Goal: Task Accomplishment & Management: Manage account settings

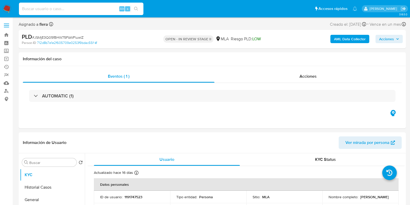
select select "10"
type input "LzYthqrHAYScn7XmI4UJwFQ2"
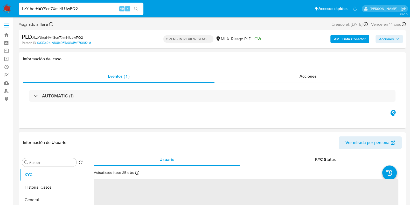
select select "10"
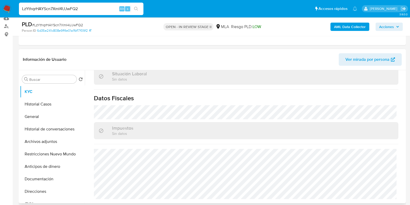
scroll to position [162, 0]
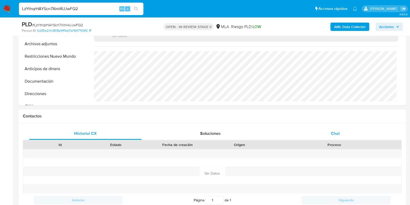
click at [332, 134] on span "Chat" at bounding box center [335, 133] width 9 height 6
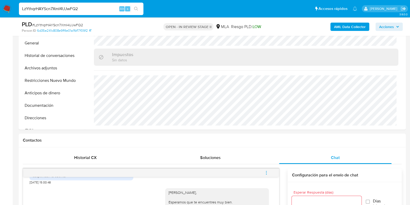
scroll to position [97, 0]
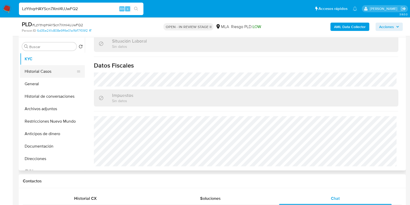
click at [40, 69] on button "Historial Casos" at bounding box center [50, 71] width 61 height 12
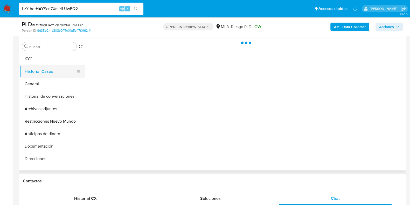
scroll to position [0, 0]
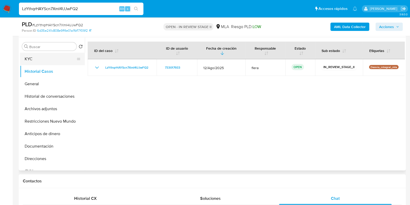
click at [38, 62] on button "KYC" at bounding box center [50, 59] width 61 height 12
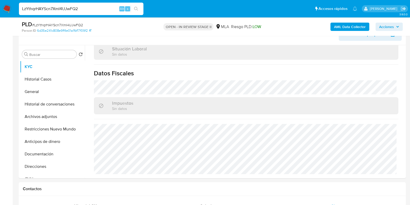
scroll to position [87, 0]
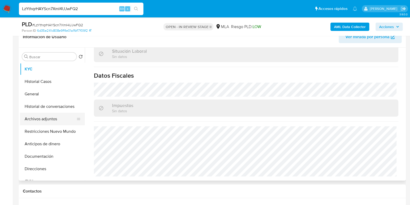
click at [49, 117] on button "Archivos adjuntos" at bounding box center [50, 119] width 61 height 12
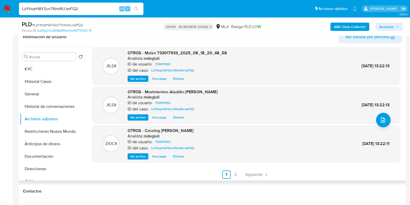
scroll to position [44, 0]
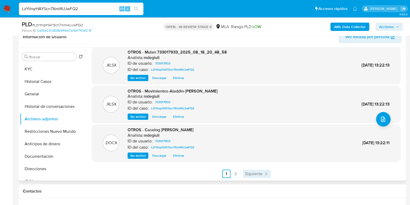
click at [249, 173] on span "Siguiente" at bounding box center [253, 174] width 17 height 4
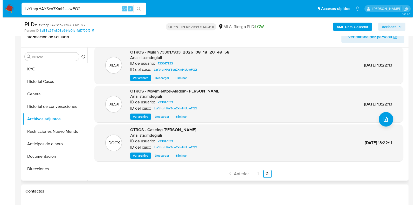
scroll to position [0, 0]
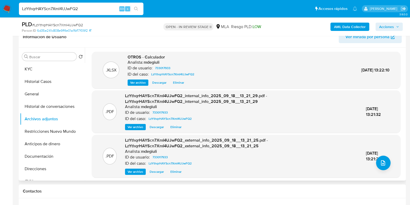
click at [355, 29] on b "AML Data Collector" at bounding box center [350, 27] width 32 height 8
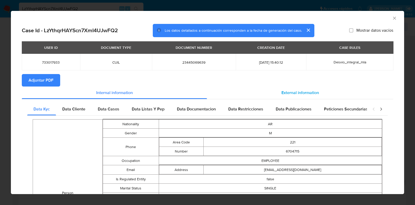
click at [284, 89] on div "External information" at bounding box center [300, 92] width 186 height 12
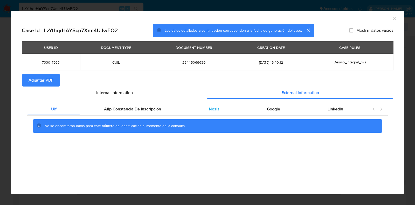
click at [221, 107] on div "Nosis" at bounding box center [214, 109] width 58 height 12
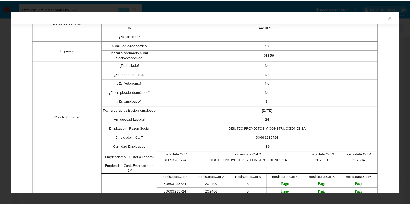
scroll to position [128, 0]
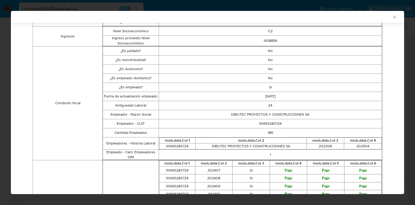
click at [392, 17] on icon "Cerrar ventana" at bounding box center [394, 17] width 5 height 5
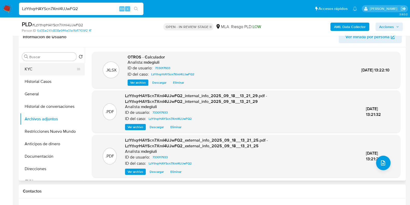
click at [51, 69] on button "KYC" at bounding box center [50, 69] width 61 height 12
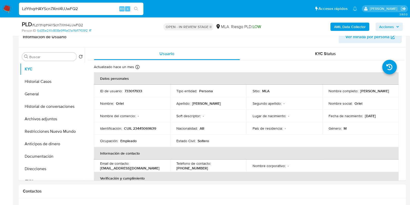
click at [145, 128] on p "CUIL 23445069639" at bounding box center [140, 128] width 32 height 5
copy p "23445069639"
click at [41, 117] on button "Archivos adjuntos" at bounding box center [50, 119] width 61 height 12
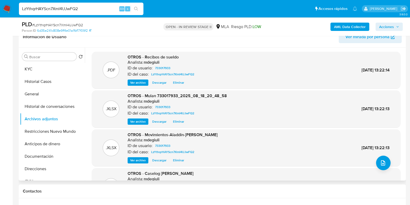
click at [162, 81] on span "Descargar" at bounding box center [159, 82] width 14 height 5
click at [51, 66] on button "KYC" at bounding box center [50, 69] width 61 height 12
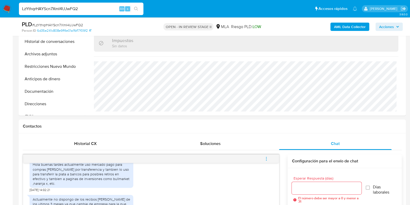
scroll to position [120, 0]
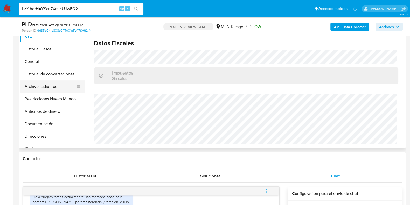
click at [47, 85] on button "Archivos adjuntos" at bounding box center [50, 86] width 61 height 12
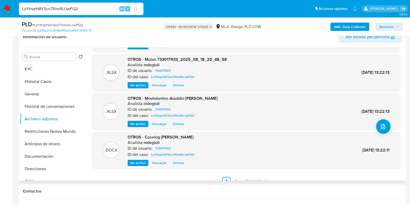
scroll to position [44, 0]
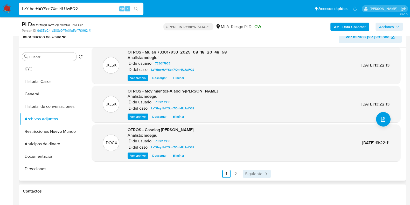
click at [256, 175] on span "Siguiente" at bounding box center [253, 174] width 17 height 4
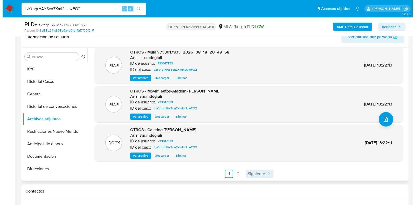
scroll to position [0, 0]
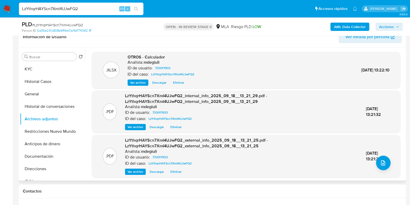
click at [162, 82] on span "Descargar" at bounding box center [159, 82] width 14 height 5
click at [48, 73] on button "KYC" at bounding box center [50, 69] width 61 height 12
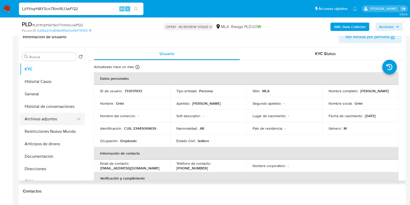
click at [47, 120] on button "Archivos adjuntos" at bounding box center [50, 119] width 61 height 12
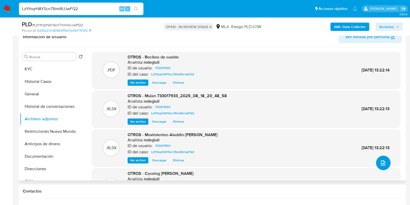
click at [386, 167] on button "upload-file" at bounding box center [383, 162] width 15 height 15
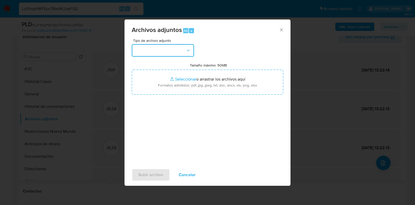
click at [165, 52] on button "button" at bounding box center [163, 50] width 62 height 12
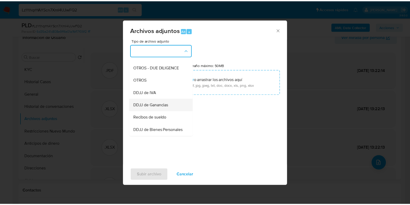
scroll to position [97, 0]
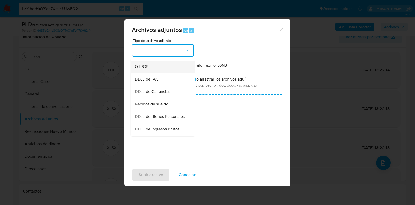
click at [153, 66] on div "OTROS" at bounding box center [161, 66] width 53 height 12
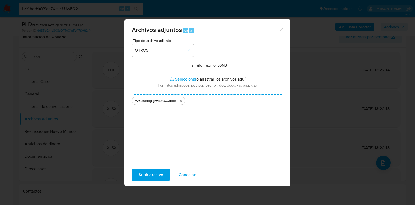
click at [145, 180] on span "Subir archivo" at bounding box center [151, 174] width 25 height 11
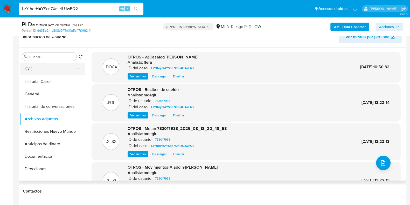
click at [34, 67] on button "KYC" at bounding box center [50, 69] width 61 height 12
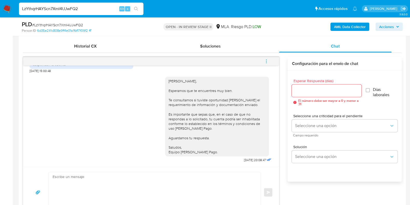
scroll to position [764, 0]
click at [263, 62] on button "menu-action" at bounding box center [266, 61] width 17 height 12
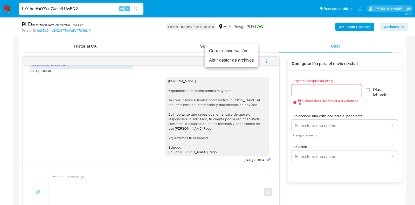
click at [229, 49] on li "Cerrar conversación" at bounding box center [231, 50] width 53 height 9
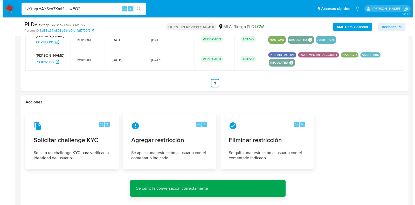
scroll to position [792, 0]
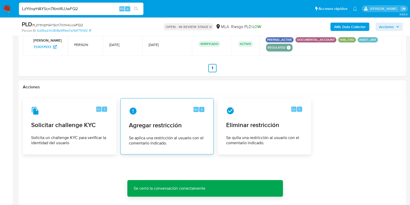
click at [160, 139] on span "Se aplica una restricción al usuario con el comentario indicado." at bounding box center [167, 140] width 76 height 10
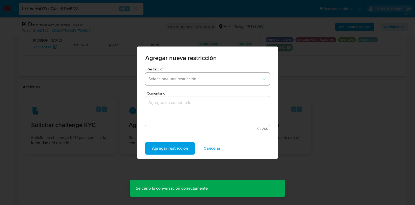
click at [171, 80] on span "Seleccione una restricción" at bounding box center [204, 78] width 113 height 5
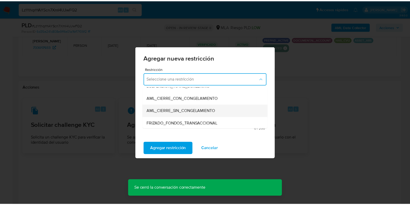
scroll to position [65, 0]
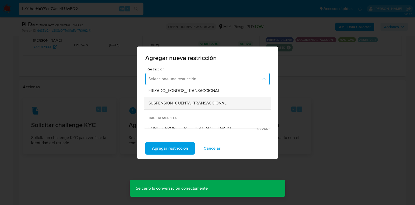
click at [178, 102] on span "SUSPENSION_CUENTA_TRANSACCIONAL" at bounding box center [187, 102] width 78 height 5
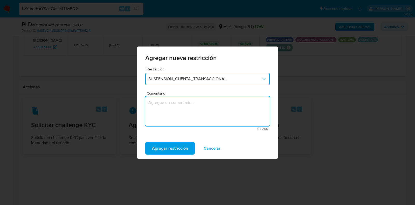
click at [178, 116] on textarea "Comentario" at bounding box center [207, 111] width 125 height 30
type textarea "AML"
click at [175, 146] on span "Agregar restricción" at bounding box center [170, 147] width 36 height 11
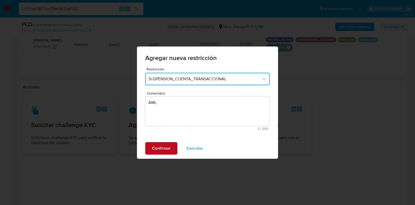
click at [163, 148] on span "Confirmar" at bounding box center [161, 147] width 19 height 11
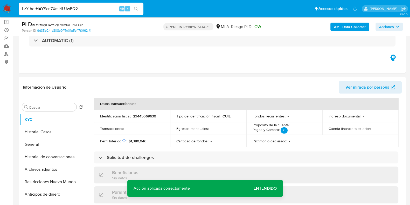
scroll to position [0, 0]
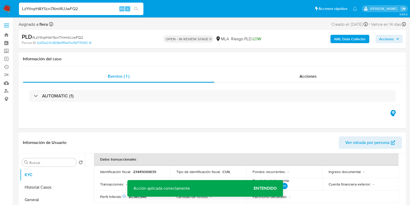
click at [388, 36] on span "Acciones" at bounding box center [386, 39] width 15 height 8
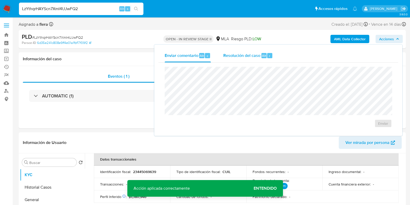
click at [228, 53] on span "Resolución del caso" at bounding box center [241, 55] width 37 height 6
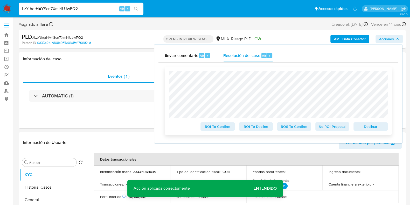
click at [366, 132] on div "ROI To Confirm ROI To Decline ROS To Confirm No ROI Proposal Declinar" at bounding box center [278, 101] width 227 height 68
click at [368, 129] on span "Declinar" at bounding box center [370, 126] width 27 height 7
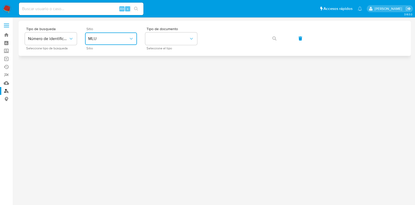
click at [131, 43] on button "MLU" at bounding box center [111, 38] width 52 height 12
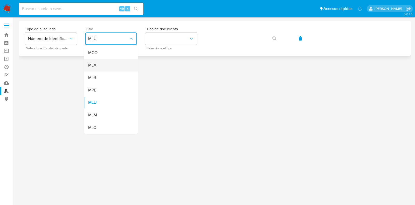
click at [117, 69] on div "MLA" at bounding box center [109, 65] width 43 height 12
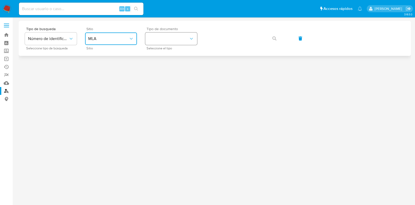
click at [172, 39] on button "identificationType" at bounding box center [171, 38] width 52 height 12
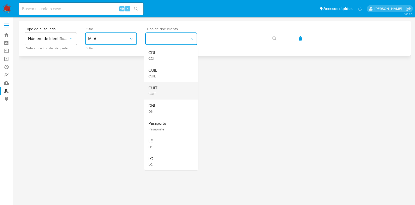
click at [171, 90] on div "CUIT CUIT" at bounding box center [169, 91] width 43 height 18
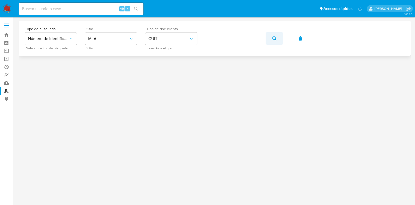
click at [274, 38] on icon "button" at bounding box center [275, 38] width 4 height 4
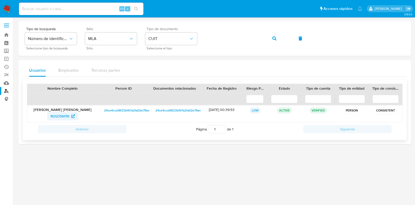
click at [63, 113] on span "1632356176" at bounding box center [59, 116] width 19 height 8
click at [64, 117] on span "1632356176" at bounding box center [59, 116] width 19 height 8
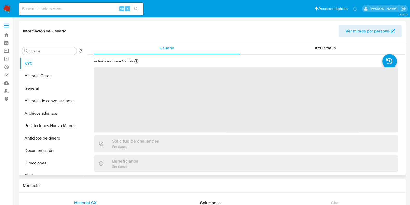
select select "10"
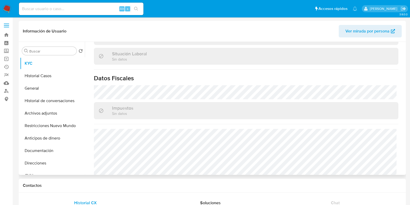
scroll to position [278, 0]
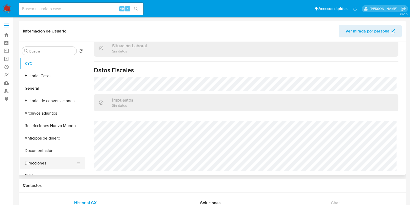
click at [39, 161] on button "Direcciones" at bounding box center [50, 163] width 61 height 12
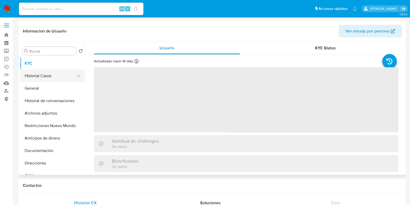
click at [38, 79] on button "Historial Casos" at bounding box center [50, 76] width 61 height 12
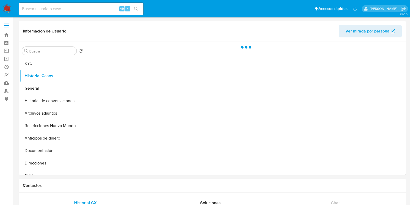
select select "10"
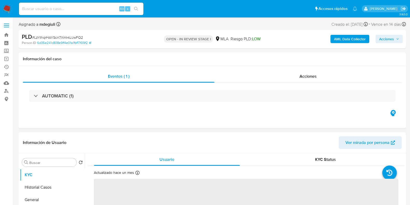
click at [64, 38] on span "# LzYthqrHAYScn7XmI4UJwFQ2" at bounding box center [57, 37] width 51 height 5
select select "10"
click at [64, 38] on span "# LzYthqrHAYScn7XmI4UJwFQ2" at bounding box center [57, 37] width 51 height 5
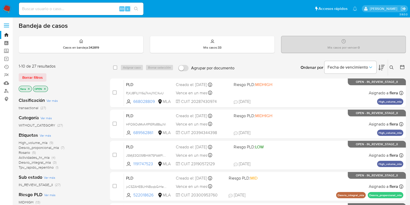
click at [391, 69] on icon at bounding box center [392, 67] width 4 height 4
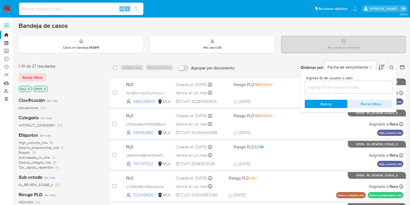
click at [324, 89] on input at bounding box center [349, 87] width 88 height 7
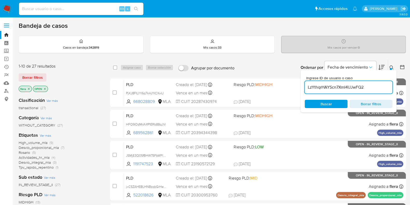
type input "LzYthqrHAYScn7XmI4UJwFQ2"
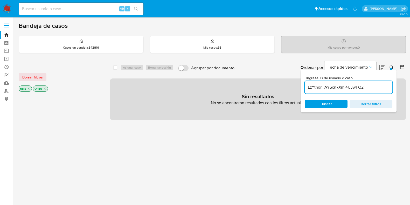
click at [45, 89] on icon "close-filter" at bounding box center [44, 88] width 3 height 3
click at [29, 87] on icon "close-filter" at bounding box center [28, 88] width 3 height 3
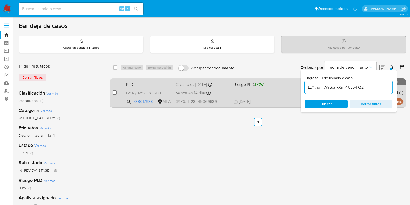
click at [115, 90] on input "checkbox" at bounding box center [115, 92] width 4 height 4
checkbox input "true"
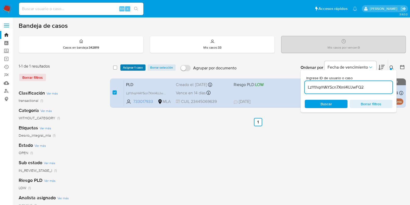
click at [132, 66] on span "Asignar 1 caso" at bounding box center [133, 67] width 20 height 5
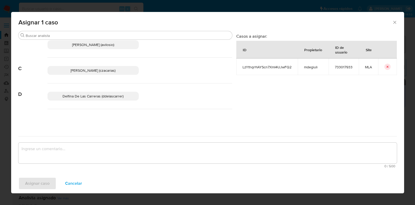
scroll to position [97, 0]
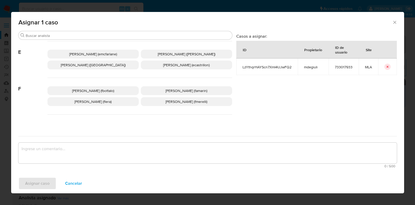
click at [117, 101] on p "Florencia Cecilia Lera (flera)" at bounding box center [92, 101] width 91 height 9
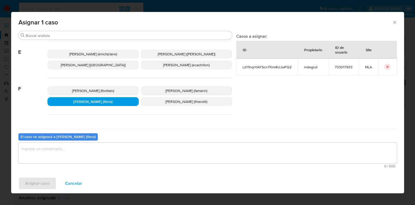
click at [100, 153] on textarea "assign-modal" at bounding box center [207, 152] width 379 height 21
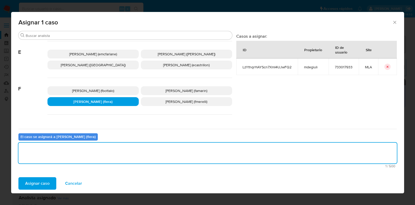
click at [38, 183] on span "Asignar caso" at bounding box center [37, 183] width 24 height 11
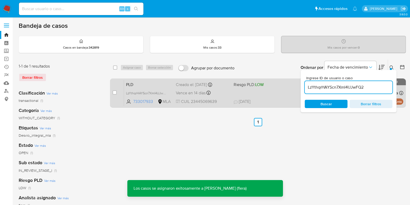
click at [149, 85] on span "PLD" at bounding box center [149, 84] width 46 height 7
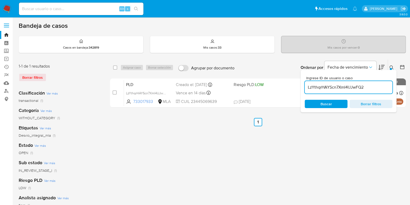
click at [335, 89] on input "LzYthqrHAYScn7XmI4UJwFQ2" at bounding box center [349, 87] width 88 height 7
paste input "BwTdSXbY2vkv9jUZxZFzwJYo"
type input "BwTdSXbY2vkv9jUZxZFzwJYo"
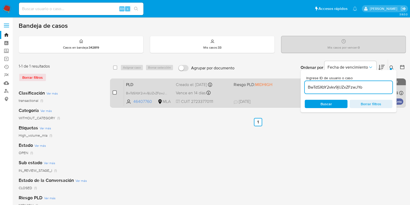
click at [115, 93] on input "checkbox" at bounding box center [115, 92] width 4 height 4
checkbox input "true"
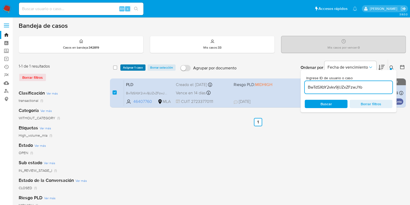
click at [136, 67] on span "Asignar 1 caso" at bounding box center [133, 67] width 20 height 5
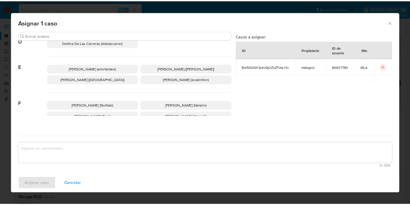
scroll to position [97, 0]
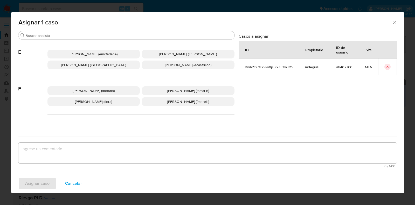
click at [124, 100] on p "Florencia Cecilia Lera (flera)" at bounding box center [93, 101] width 93 height 9
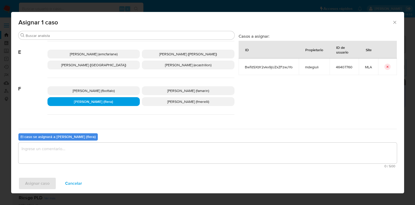
click at [115, 144] on textarea "assign-modal" at bounding box center [207, 152] width 379 height 21
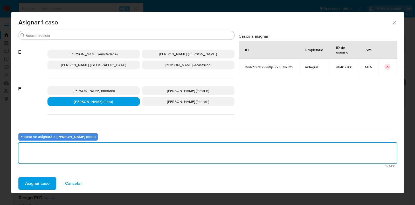
click at [35, 186] on span "Asignar caso" at bounding box center [37, 183] width 24 height 11
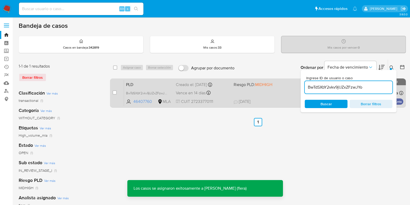
click at [145, 82] on span "PLD" at bounding box center [149, 84] width 46 height 7
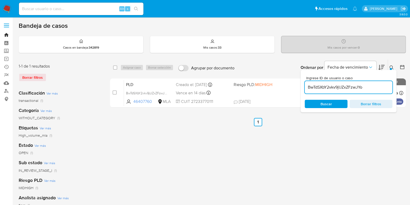
click at [5, 33] on link "Bandeja" at bounding box center [31, 35] width 62 height 8
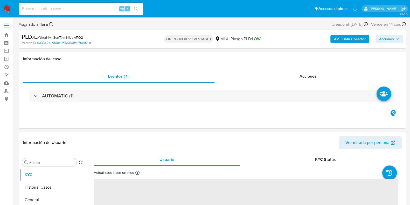
click at [392, 37] on span "Acciones" at bounding box center [386, 39] width 15 height 8
select select "10"
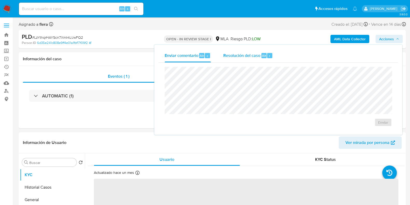
click at [261, 51] on div "Resolución del caso Alt r" at bounding box center [248, 55] width 50 height 13
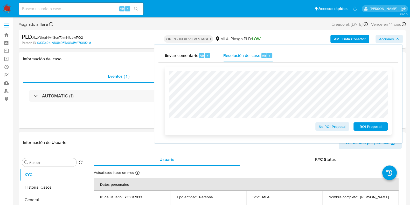
click at [376, 127] on span "ROI Proposal" at bounding box center [370, 126] width 27 height 7
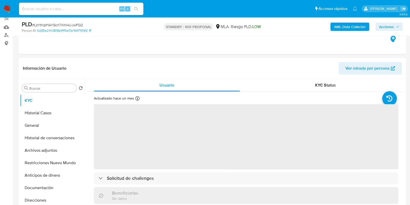
scroll to position [65, 0]
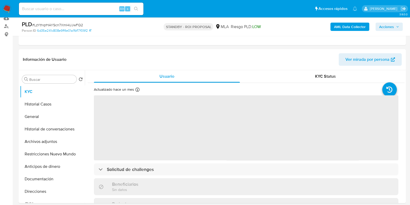
select select "10"
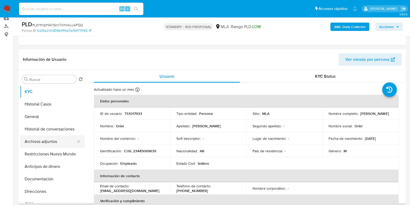
click at [50, 141] on button "Archivos adjuntos" at bounding box center [50, 141] width 61 height 12
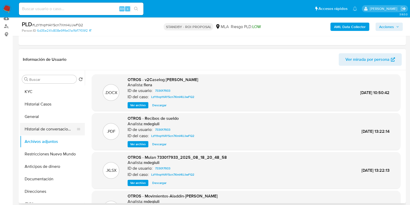
click at [45, 126] on button "Historial de conversaciones" at bounding box center [50, 129] width 61 height 12
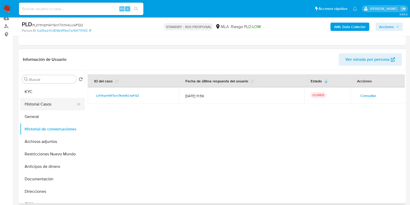
click at [39, 105] on button "Historial Casos" at bounding box center [50, 104] width 61 height 12
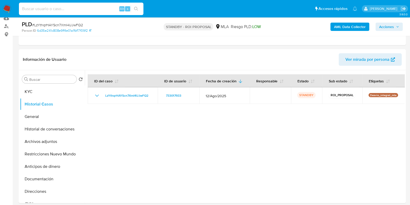
click at [72, 11] on input at bounding box center [81, 8] width 125 height 7
paste input "BwTdSXbY2vkv9jUZxZFzwJYo"
type input "BwTdSXbY2vkv9jUZxZFzwJYo"
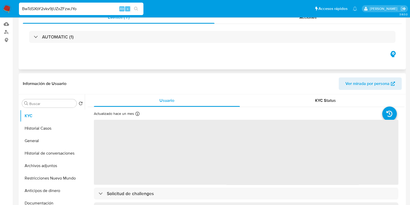
select select "10"
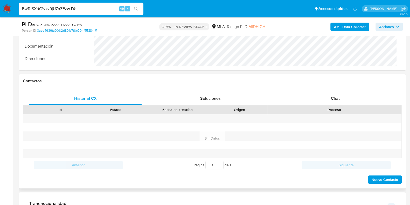
scroll to position [195, 0]
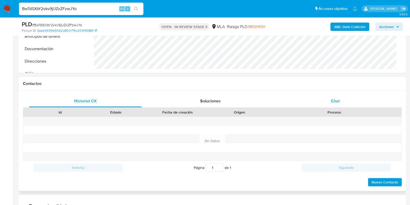
click at [338, 97] on div "Chat" at bounding box center [335, 101] width 113 height 12
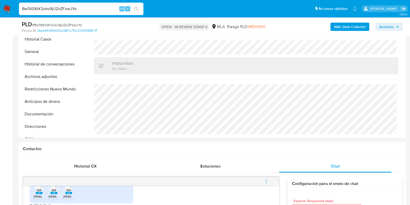
scroll to position [65, 0]
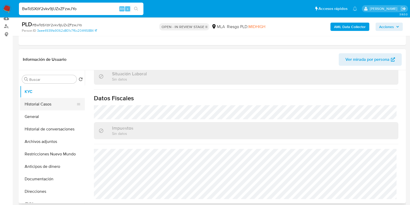
click at [56, 103] on button "Historial Casos" at bounding box center [50, 104] width 61 height 12
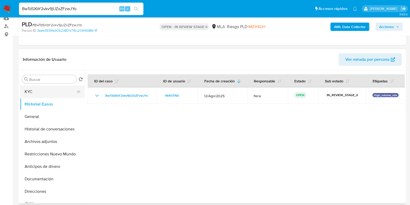
click at [31, 91] on button "KYC" at bounding box center [50, 91] width 61 height 12
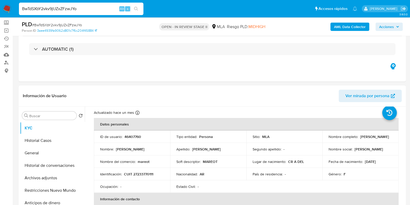
scroll to position [65, 0]
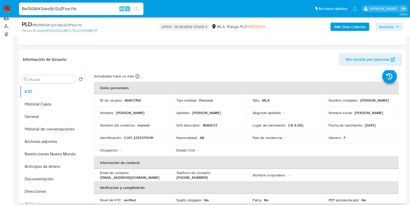
click at [152, 138] on p "CUIT 27233770111" at bounding box center [138, 137] width 29 height 5
copy p "27233770111"
click at [44, 139] on button "Archivos adjuntos" at bounding box center [50, 141] width 61 height 12
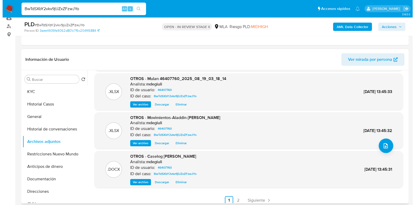
scroll to position [44, 0]
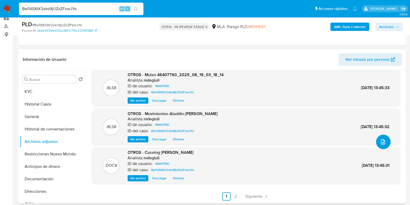
click at [384, 138] on button "upload-file" at bounding box center [383, 141] width 15 height 15
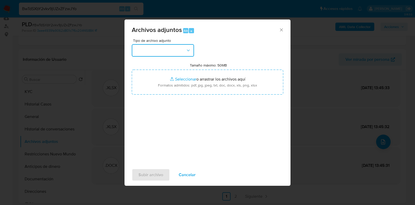
click at [179, 50] on button "button" at bounding box center [163, 50] width 62 height 12
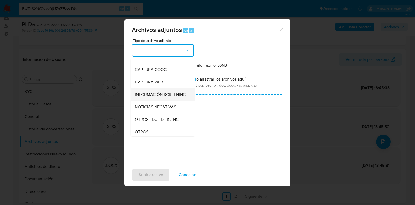
scroll to position [65, 0]
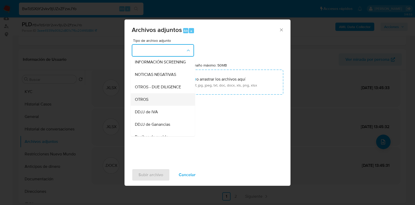
click at [155, 103] on div "OTROS" at bounding box center [161, 99] width 53 height 12
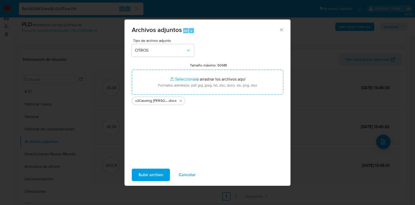
click at [149, 176] on span "Subir archivo" at bounding box center [151, 174] width 25 height 11
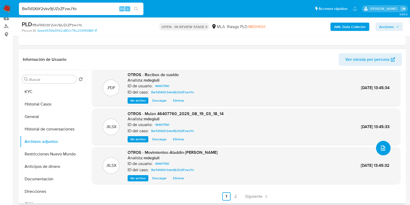
scroll to position [0, 0]
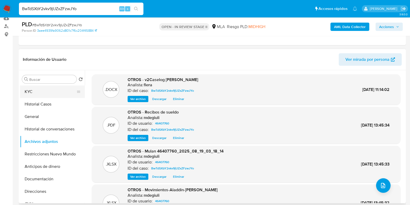
click at [41, 90] on button "KYC" at bounding box center [50, 91] width 61 height 12
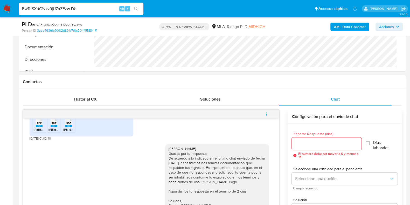
scroll to position [195, 0]
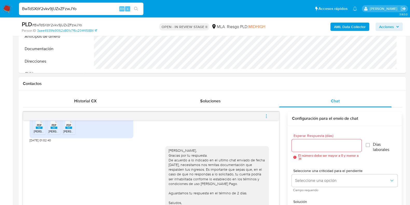
click at [267, 115] on icon "menu-action" at bounding box center [266, 116] width 5 height 5
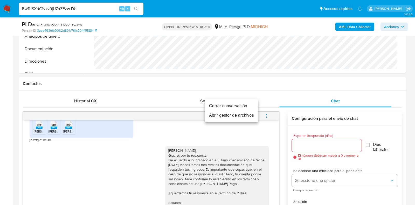
click at [228, 105] on li "Cerrar conversación" at bounding box center [231, 105] width 53 height 9
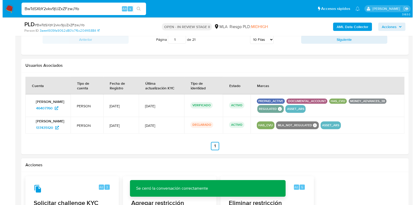
scroll to position [821, 0]
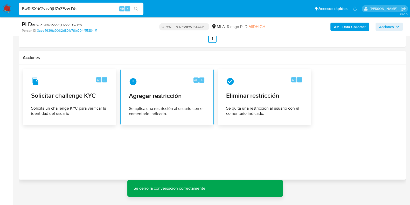
click at [169, 108] on span "Se aplica una restricción al usuario con el comentario indicado." at bounding box center [167, 111] width 76 height 10
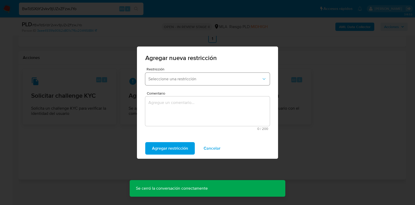
click at [168, 80] on span "Seleccione una restricción" at bounding box center [204, 78] width 113 height 5
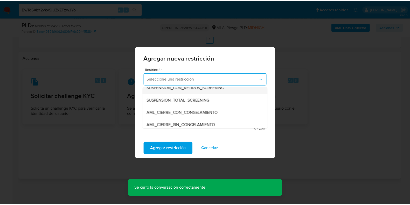
scroll to position [65, 0]
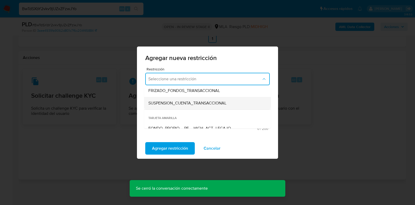
click at [186, 104] on span "SUSPENSION_CUENTA_TRANSACCIONAL" at bounding box center [187, 102] width 78 height 5
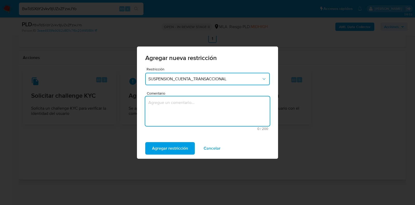
click at [183, 114] on textarea "Comentario" at bounding box center [207, 111] width 125 height 30
type textarea "AML"
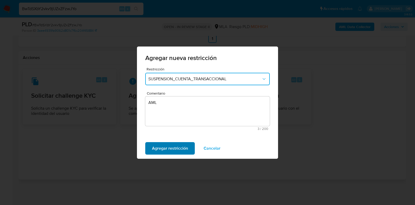
click at [173, 142] on span "Agregar restricción" at bounding box center [170, 147] width 36 height 11
click at [167, 146] on span "Confirmar" at bounding box center [161, 147] width 19 height 11
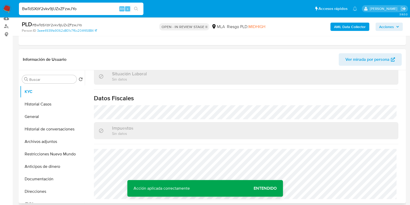
scroll to position [0, 0]
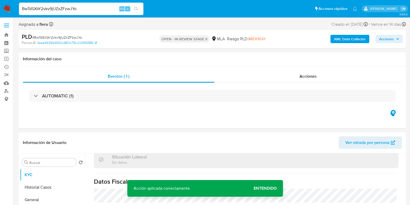
click at [387, 39] on span "Acciones" at bounding box center [386, 39] width 15 height 8
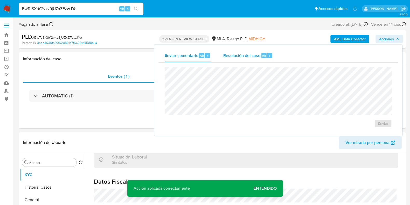
click at [262, 55] on div "Alt" at bounding box center [264, 55] width 5 height 5
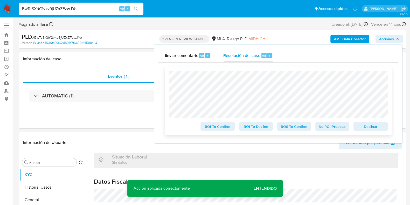
click at [362, 124] on span "Declinar" at bounding box center [370, 126] width 27 height 7
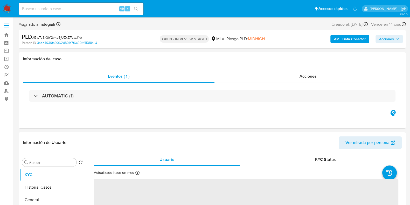
select select "10"
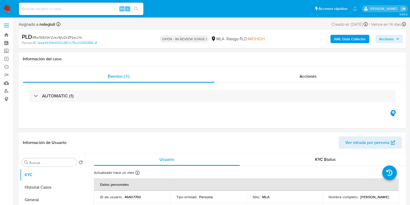
click at [61, 36] on span "# BwTdSXbY2vkv9jUZxZFzwJYo" at bounding box center [57, 37] width 50 height 5
copy span "BwTdSXbY2vkv9jUZxZFzwJYo"
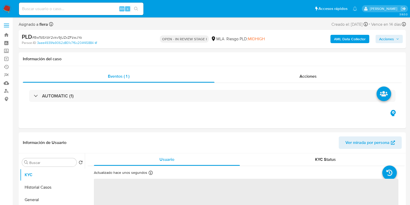
select select "10"
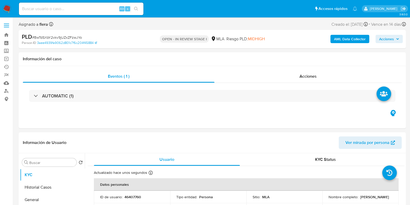
click at [387, 43] on div "AML Data Collector Acciones" at bounding box center [340, 39] width 126 height 12
click at [388, 41] on span "Acciones" at bounding box center [386, 39] width 15 height 8
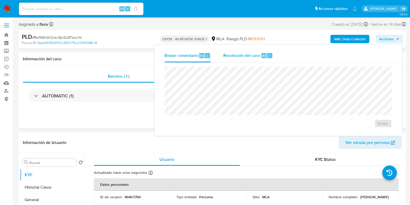
click at [258, 58] on span "Resolución del caso" at bounding box center [241, 55] width 37 height 6
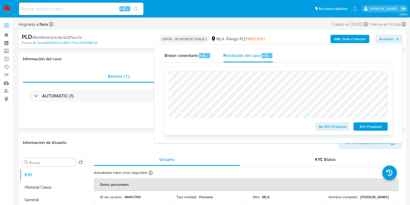
click at [366, 128] on span "ROI Proposal" at bounding box center [370, 126] width 27 height 7
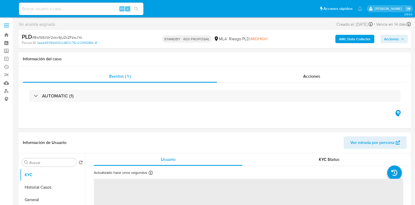
select select "10"
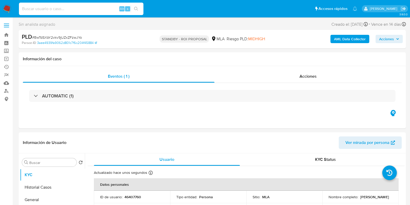
click at [52, 6] on input at bounding box center [81, 8] width 125 height 7
paste input "bZOCEv9BjzqN7DpwSbLkt6bi"
type input "bZOCEv9BjzqN7DpwSbLkt6bi"
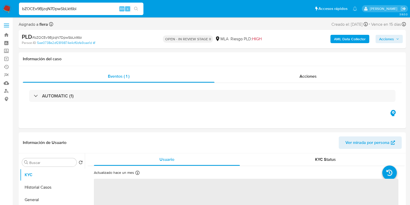
select select "10"
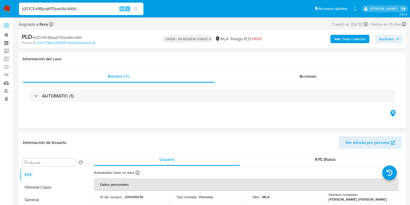
click at [140, 198] on p "270099376" at bounding box center [134, 196] width 19 height 5
copy p "270099376"
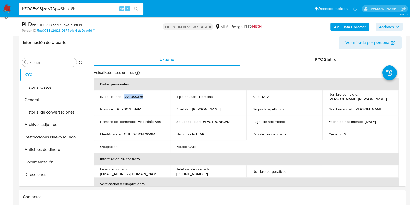
scroll to position [97, 0]
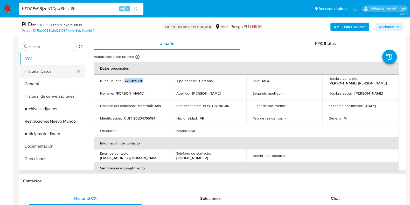
click at [47, 72] on button "Historial Casos" at bounding box center [50, 71] width 61 height 12
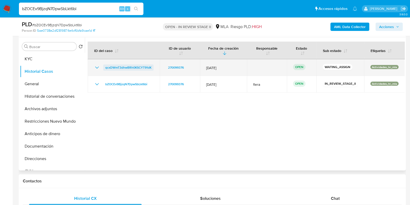
drag, startPoint x: 154, startPoint y: 68, endPoint x: 105, endPoint y: 68, distance: 49.1
click at [105, 68] on td "qcxDWmT3dhwBRh0KSCYT91dK" at bounding box center [124, 67] width 72 height 17
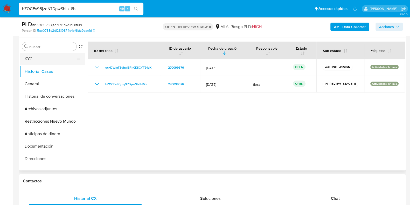
click at [31, 60] on button "KYC" at bounding box center [50, 59] width 61 height 12
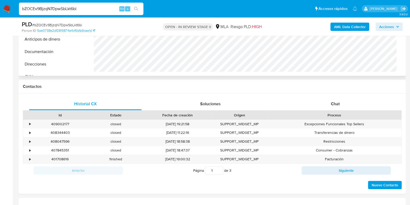
scroll to position [195, 0]
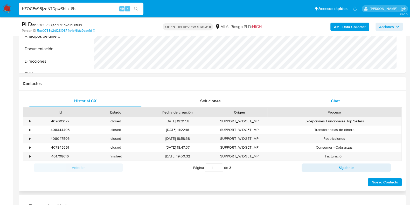
click at [336, 99] on span "Chat" at bounding box center [335, 101] width 9 height 6
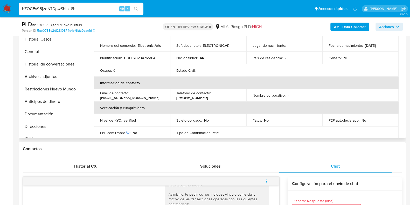
scroll to position [65, 0]
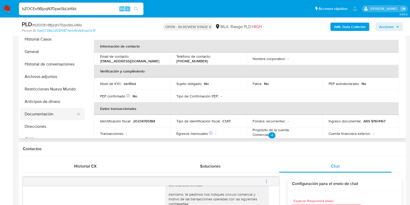
click at [56, 115] on button "Documentación" at bounding box center [50, 114] width 61 height 12
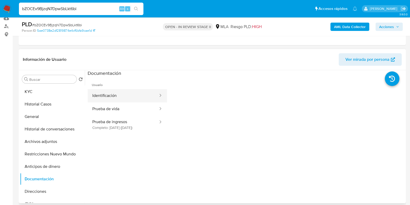
click at [107, 97] on button "Identificación" at bounding box center [123, 95] width 71 height 13
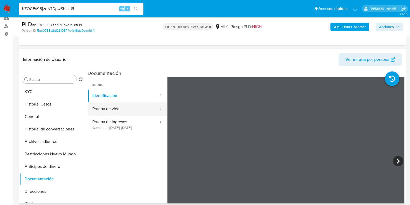
click at [109, 107] on button "Prueba de vida" at bounding box center [123, 108] width 71 height 13
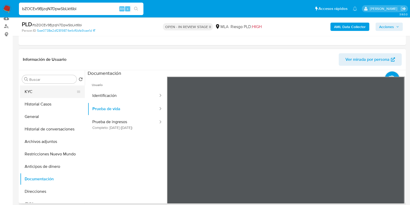
click at [52, 91] on button "KYC" at bounding box center [50, 91] width 61 height 12
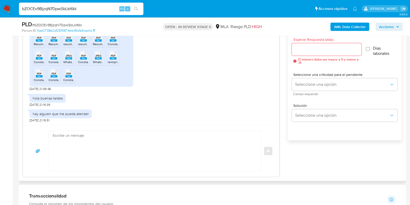
scroll to position [292, 0]
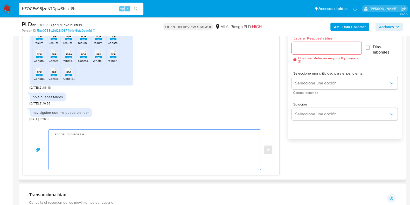
click at [102, 143] on textarea at bounding box center [154, 150] width 202 height 40
click at [98, 152] on textarea at bounding box center [154, 150] width 202 height 40
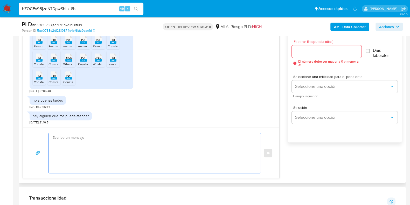
scroll to position [324, 0]
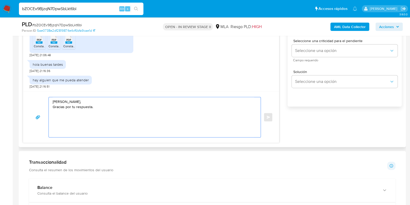
click at [66, 102] on textarea "[PERSON_NAME], Gracias por tu respuesta." at bounding box center [154, 117] width 202 height 40
click at [79, 112] on textarea "[PERSON_NAME], Gracias por tu respuesta." at bounding box center [154, 117] width 202 height 40
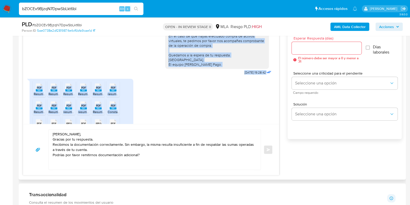
scroll to position [424, 0]
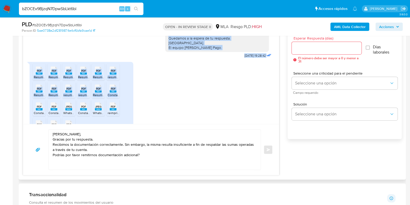
drag, startPoint x: 163, startPoint y: 73, endPoint x: 209, endPoint y: 57, distance: 48.5
copy div "Asimismo, te pedimos nos indiques vinculo comercial y motivo de las transaccion…"
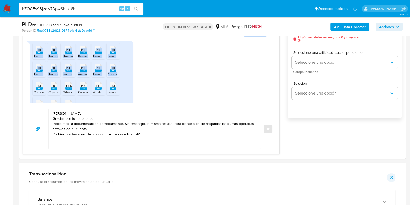
scroll to position [357, 0]
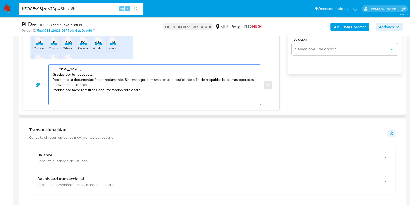
click at [80, 98] on textarea "Hola Víctor, Gracias por tu respuesta. Recibimos la documentación correctamente…" at bounding box center [154, 85] width 202 height 40
click at [148, 89] on textarea "Hola Víctor, Gracias por tu respuesta. Recibimos la documentación correctamente…" at bounding box center [154, 85] width 202 height 40
paste textarea "Asimismo, te pedimos nos indiques vinculo comercial y motivo de las transaccion…"
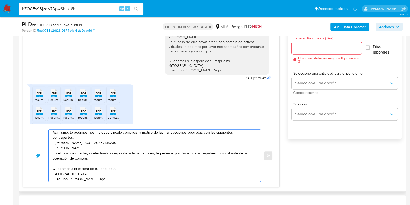
scroll to position [392, 0]
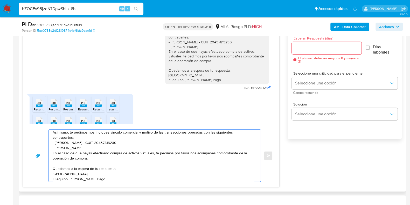
click at [311, 45] on input "Esperar Respuesta (días)" at bounding box center [327, 48] width 70 height 7
click at [114, 169] on textarea "Hola Víctor, Gracias por tu respuesta. Recibimos la documentación correctamente…" at bounding box center [154, 156] width 202 height 52
type textarea "Hola Víctor, Gracias por tu respuesta. Recibimos la documentación correctamente…"
click at [304, 48] on input "Esperar Respuesta (días)" at bounding box center [327, 48] width 70 height 7
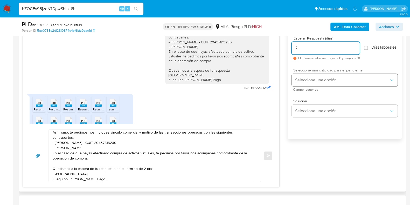
type input "2"
click at [306, 79] on button "Seleccione una opción" at bounding box center [345, 80] width 106 height 12
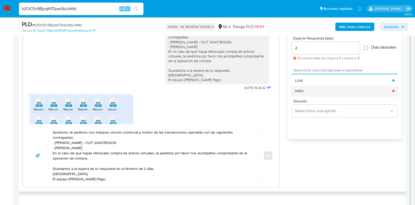
click at [309, 94] on div "HIGH" at bounding box center [344, 90] width 98 height 10
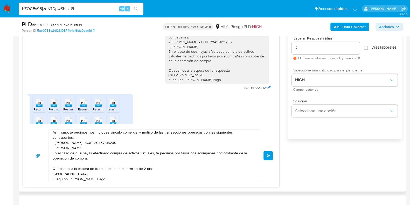
click at [270, 153] on button "Enviar" at bounding box center [268, 155] width 9 height 9
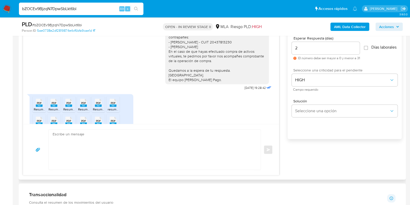
scroll to position [595, 0]
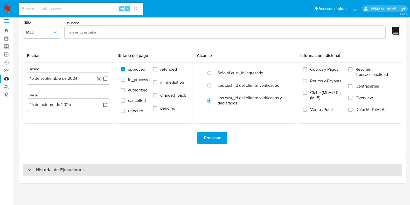
click at [50, 167] on h3 "Historial de Ejecuciones" at bounding box center [60, 170] width 49 height 6
select select "10"
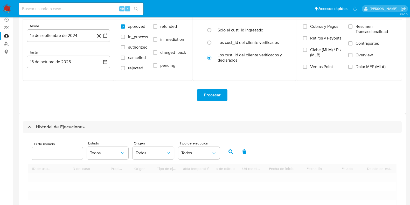
scroll to position [102, 0]
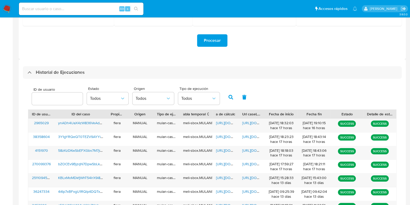
click at [46, 95] on input "number" at bounding box center [57, 98] width 51 height 7
type input "270099376"
click at [232, 96] on button "button" at bounding box center [230, 97] width 13 height 12
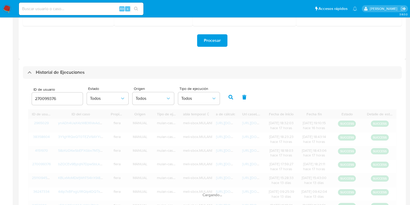
scroll to position [91, 0]
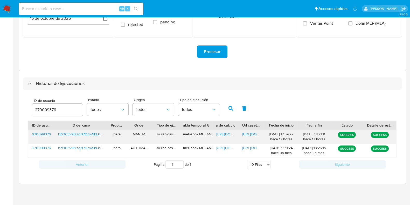
click at [217, 132] on span "[URL][DOMAIN_NAME]" at bounding box center [234, 133] width 36 height 5
click at [246, 133] on span "[URL][DOMAIN_NAME]" at bounding box center [260, 133] width 36 height 5
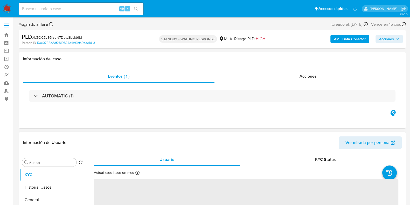
select select "10"
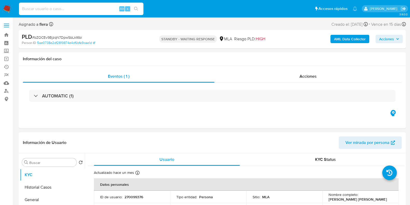
click at [68, 6] on input at bounding box center [81, 8] width 125 height 7
paste input "58zKzDKwSbEFXGbv7M7jiBCz"
type input "58zKzDKwSbEFXGbv7M7jiBCz"
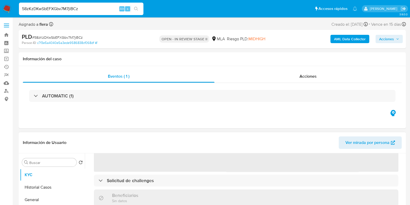
select select "10"
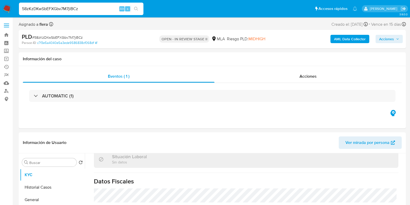
scroll to position [273, 0]
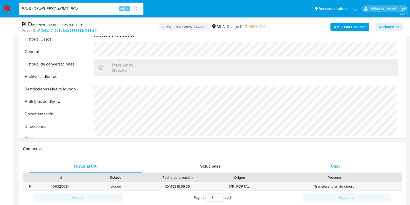
click at [337, 161] on div "Chat" at bounding box center [335, 166] width 113 height 12
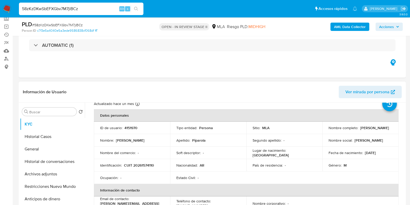
scroll to position [0, 0]
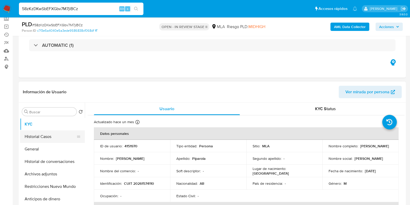
click at [36, 136] on button "Historial Casos" at bounding box center [50, 136] width 61 height 12
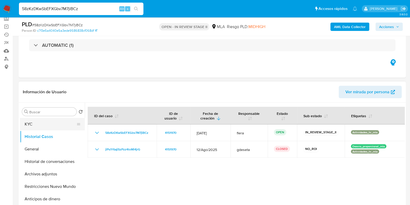
click at [37, 127] on button "KYC" at bounding box center [50, 124] width 61 height 12
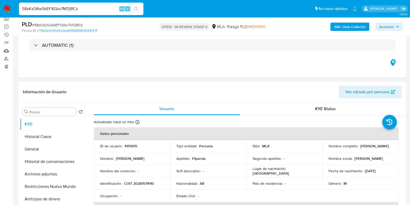
click at [129, 145] on p "4151970" at bounding box center [131, 146] width 13 height 5
copy p "4151970"
click at [43, 175] on button "Archivos adjuntos" at bounding box center [50, 174] width 61 height 12
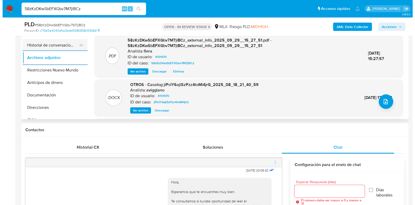
scroll to position [97, 0]
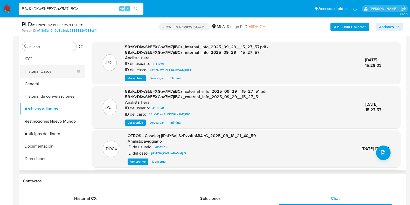
click at [43, 68] on button "Historial Casos" at bounding box center [50, 71] width 61 height 12
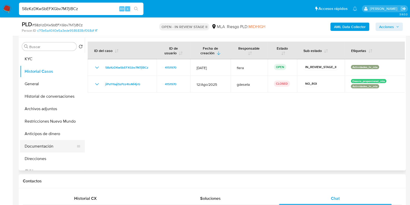
click at [36, 150] on button "Documentación" at bounding box center [50, 146] width 61 height 12
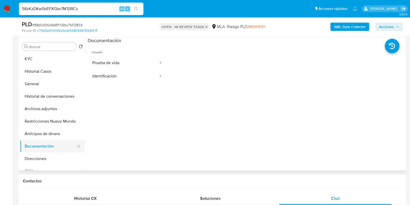
click at [45, 144] on button "Documentación" at bounding box center [50, 146] width 61 height 12
click at [35, 108] on button "Archivos adjuntos" at bounding box center [50, 109] width 61 height 12
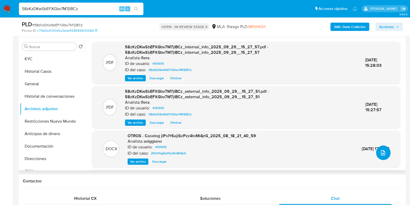
click at [380, 155] on icon "upload-file" at bounding box center [383, 152] width 6 height 6
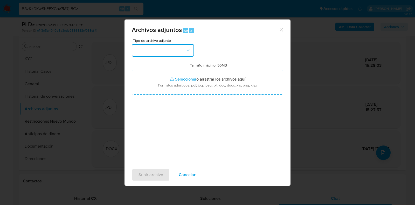
click at [182, 52] on button "button" at bounding box center [163, 50] width 62 height 12
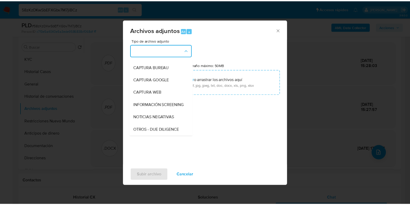
scroll to position [65, 0]
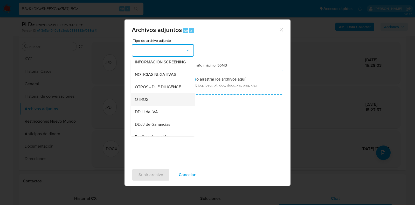
click at [156, 104] on div "OTROS" at bounding box center [161, 99] width 53 height 12
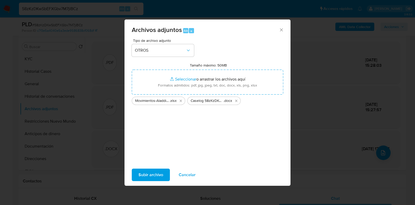
click at [149, 178] on span "Subir archivo" at bounding box center [151, 174] width 25 height 11
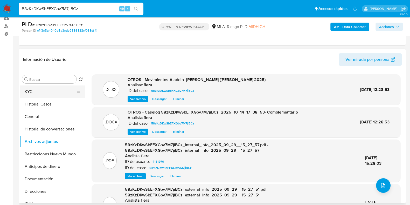
click at [36, 89] on button "KYC" at bounding box center [50, 91] width 61 height 12
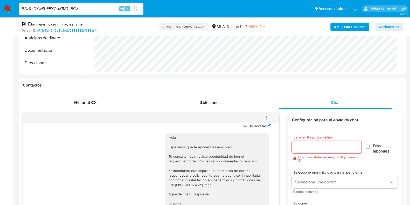
scroll to position [195, 0]
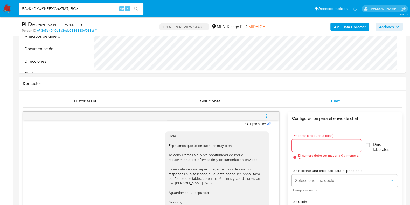
click at [263, 116] on button "menu-action" at bounding box center [266, 116] width 17 height 12
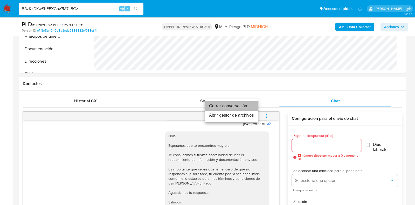
click at [223, 106] on li "Cerrar conversación" at bounding box center [231, 105] width 53 height 9
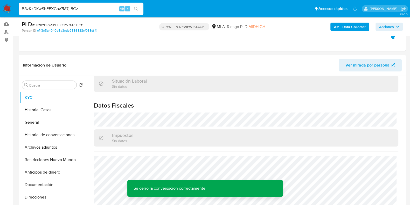
scroll to position [0, 0]
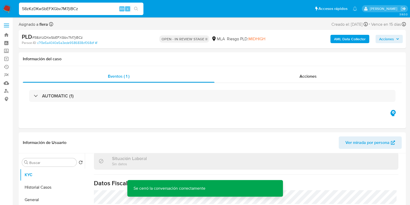
click at [389, 37] on span "Acciones" at bounding box center [386, 39] width 15 height 8
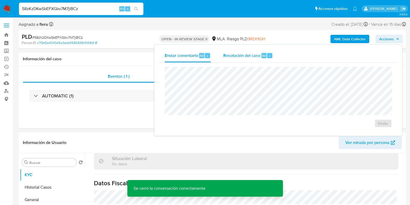
click at [253, 57] on span "Resolución del caso" at bounding box center [241, 55] width 37 height 6
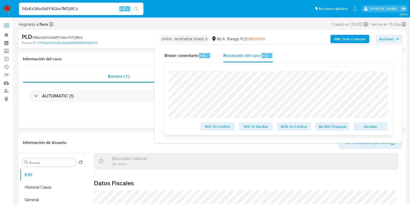
click at [330, 125] on span "No ROI Proposal" at bounding box center [332, 126] width 27 height 7
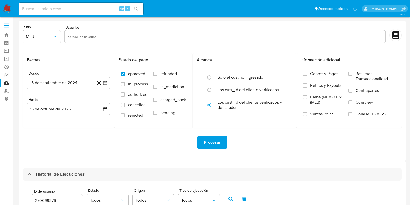
select select "10"
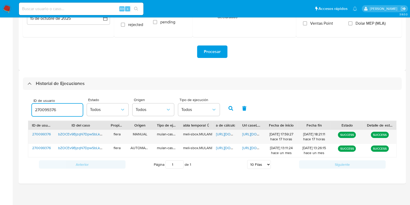
click at [39, 111] on input "270099376" at bounding box center [57, 109] width 51 height 7
type input "4151970"
click at [234, 109] on button "button" at bounding box center [230, 108] width 13 height 12
click at [220, 134] on span "[URL][DOMAIN_NAME]" at bounding box center [234, 133] width 36 height 5
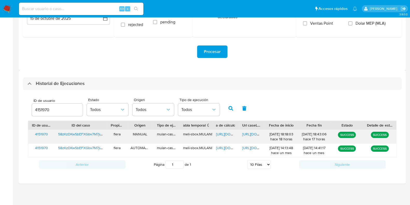
click at [255, 133] on span "[URL][DOMAIN_NAME]" at bounding box center [260, 133] width 36 height 5
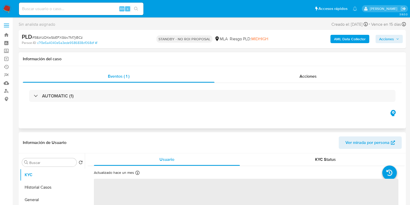
select select "10"
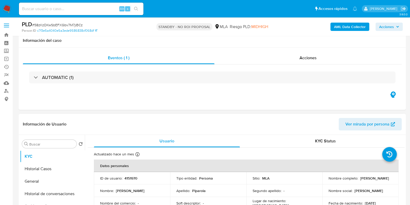
scroll to position [65, 0]
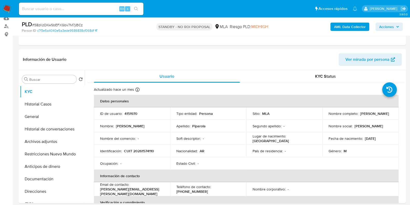
click at [62, 6] on input at bounding box center [81, 8] width 125 height 7
paste input "xAOjjTHCJG0HG830RdAtbN5L"
type input "xAOjjTHCJG0HG830RdAtbN5L"
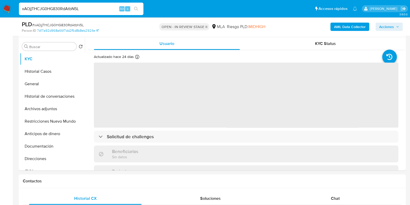
select select "10"
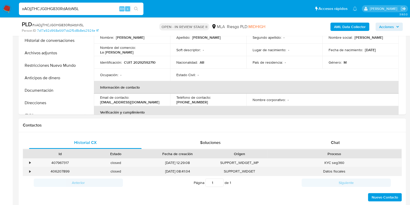
scroll to position [162, 0]
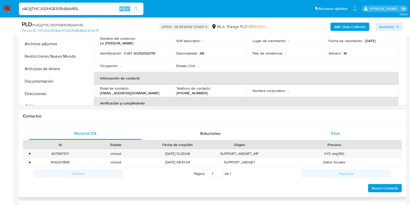
click at [337, 133] on span "Chat" at bounding box center [335, 133] width 9 height 6
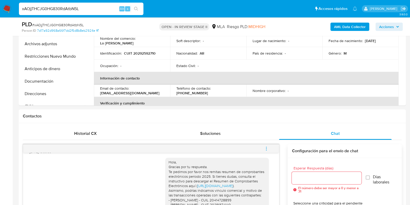
scroll to position [65, 0]
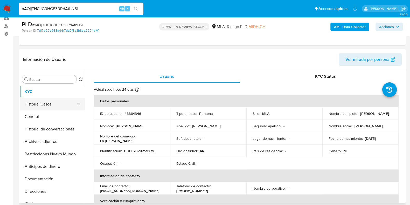
click at [57, 104] on button "Historial Casos" at bounding box center [50, 104] width 61 height 12
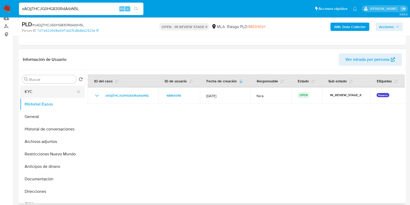
click at [51, 95] on button "KYC" at bounding box center [50, 91] width 61 height 12
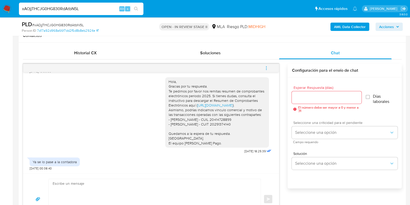
scroll to position [292, 0]
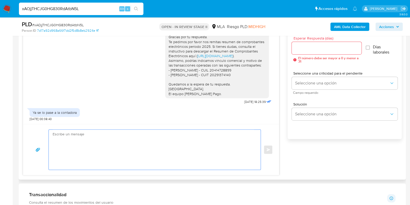
click at [113, 145] on textarea at bounding box center [154, 150] width 202 height 40
paste textarea "Hola, Esperamos que te encuentres muy bien. Te consultamos si tuviste oportunid…"
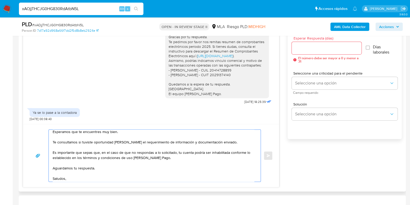
scroll to position [0, 0]
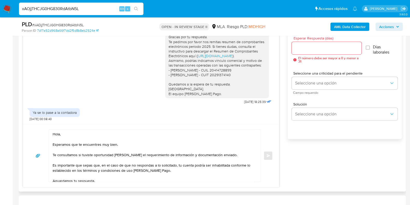
click at [52, 138] on div "Hola, Esperamos que te encuentres muy bien. Te consultamos si tuviste oportunid…" at bounding box center [153, 156] width 209 height 52
click at [53, 138] on textarea "Hola, Esperamos que te encuentres muy bien. Te consultamos si tuviste oportunid…" at bounding box center [154, 156] width 202 height 52
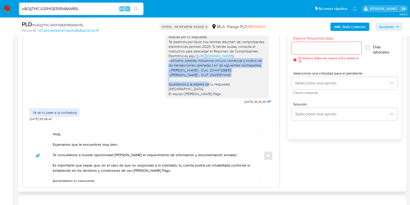
drag, startPoint x: 164, startPoint y: 60, endPoint x: 240, endPoint y: 76, distance: 77.4
click at [240, 76] on div "Hola, Gracias por tu respuesta. Te pedimos por favor nos remitas resumen de com…" at bounding box center [217, 63] width 98 height 66
copy div "Asimismo, podrías indicarnos vinculo comercial y motivo de las transacciones op…"
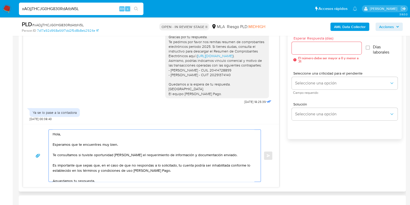
click at [72, 156] on textarea "Hola, Esperamos que te encuentres muy bien. Te consultamos si tuviste oportunid…" at bounding box center [154, 156] width 202 height 52
click at [71, 159] on textarea "Hola, Esperamos que te encuentres muy bien. Te consultamos si tuviste oportunid…" at bounding box center [154, 156] width 202 height 52
paste textarea "Asimismo, podrías indicarnos vinculo comercial y motivo de las transacciones op…"
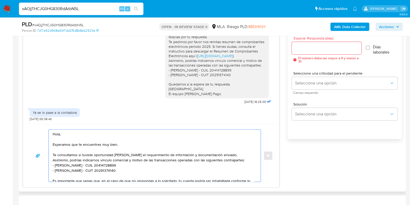
drag, startPoint x: 99, startPoint y: 159, endPoint x: 70, endPoint y: 159, distance: 29.1
click at [70, 159] on textarea "Hola, Esperamos que te encuentres muy bien. Te consultamos si tuviste oportunid…" at bounding box center [154, 156] width 202 height 52
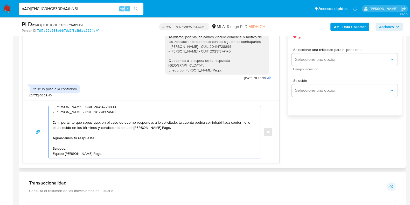
scroll to position [324, 0]
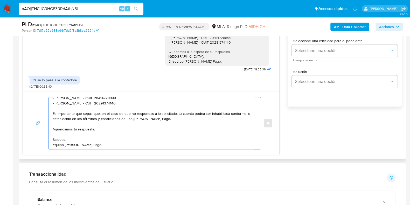
click at [92, 122] on textarea "Hola, Esperamos que te encuentres muy bien. Te consultamos si tuviste oportunid…" at bounding box center [154, 123] width 202 height 52
click at [94, 122] on textarea "Hola, Esperamos que te encuentres muy bien. Te consultamos si tuviste oportunid…" at bounding box center [154, 123] width 202 height 52
click at [123, 123] on textarea "Hola, Esperamos que te encuentres muy bien. Te consultamos si tuviste oportunid…" at bounding box center [154, 123] width 202 height 52
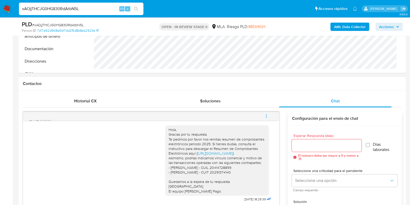
type textarea "Hola, Esperamos que te encuentres muy bien. Te consultamos si tuviste oportunid…"
click at [299, 145] on input "Esperar Respuesta (días)" at bounding box center [327, 145] width 70 height 7
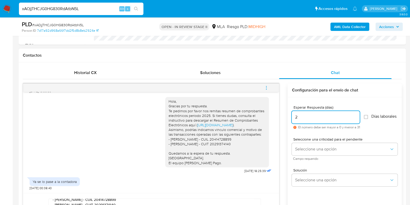
scroll to position [259, 0]
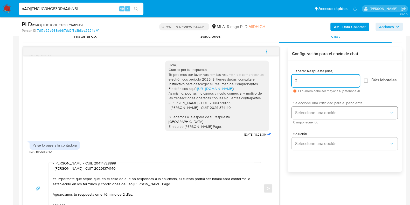
type input "2"
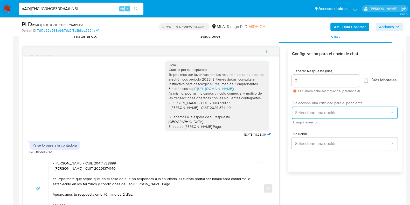
click at [312, 118] on button "Seleccione una opción" at bounding box center [345, 112] width 106 height 12
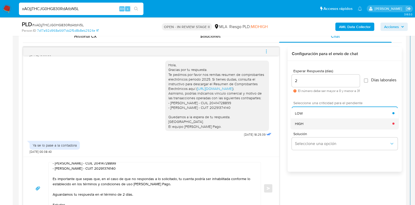
click at [317, 126] on div "HIGH" at bounding box center [344, 123] width 98 height 10
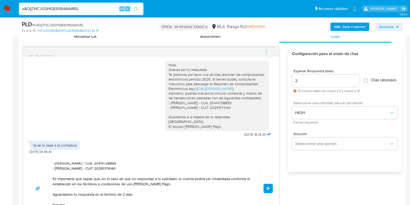
click at [269, 188] on span "Enviar" at bounding box center [269, 188] width 4 height 3
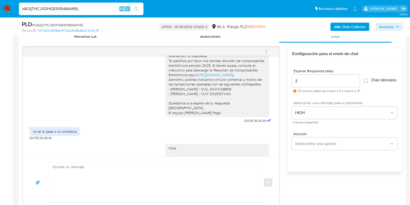
scroll to position [498, 0]
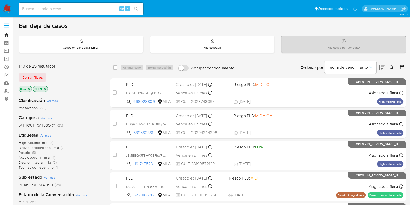
click at [7, 35] on link "Bandeja" at bounding box center [31, 35] width 62 height 8
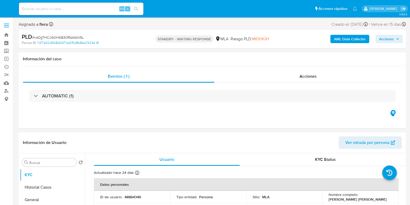
select select "10"
click at [86, 5] on input at bounding box center [81, 8] width 125 height 7
paste input "zAbb6kRBUaZf6wTdWYet4c5K"
type input "zAbb6kRBUaZf6wTdWYet4c5K"
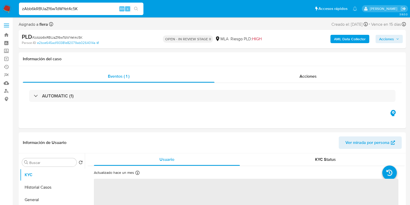
select select "10"
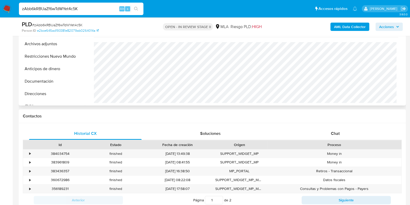
scroll to position [227, 0]
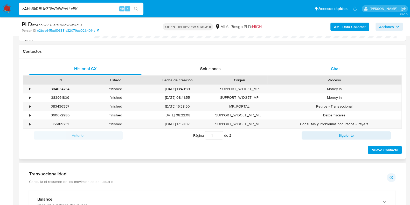
click at [340, 66] on span "Chat" at bounding box center [335, 69] width 9 height 6
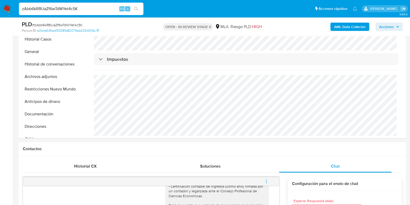
scroll to position [97, 0]
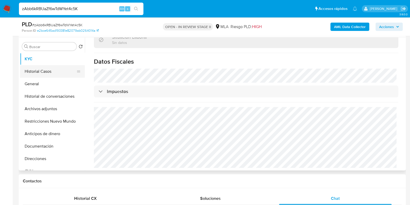
click at [39, 67] on button "Historial Casos" at bounding box center [50, 71] width 61 height 12
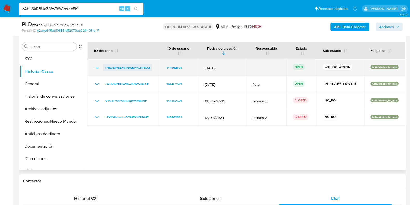
drag, startPoint x: 152, startPoint y: 68, endPoint x: 105, endPoint y: 68, distance: 47.5
click at [105, 68] on td "rPnLTMlyxSXoR6ouDWCNPx0Q" at bounding box center [123, 67] width 71 height 17
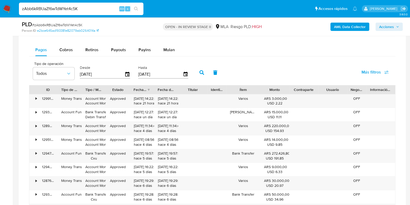
scroll to position [519, 0]
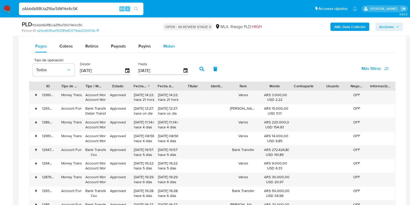
click at [167, 43] on span "Mulan" at bounding box center [169, 46] width 11 height 6
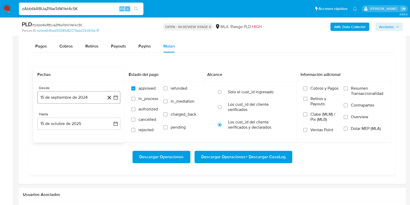
click at [64, 94] on button "15 de septiembre de 2024" at bounding box center [78, 97] width 83 height 12
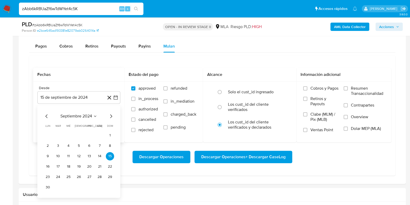
click at [77, 113] on span "septiembre 2024" at bounding box center [76, 115] width 32 height 5
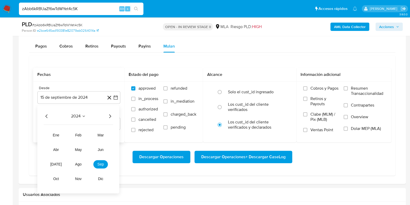
click at [108, 113] on icon "Año siguiente" at bounding box center [110, 116] width 6 height 6
click at [76, 147] on span "may" at bounding box center [78, 149] width 7 height 4
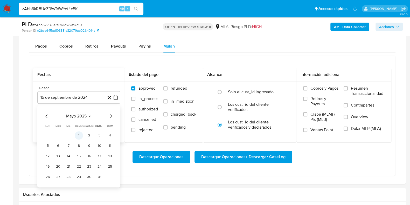
click at [76, 134] on button "1" at bounding box center [79, 135] width 8 height 8
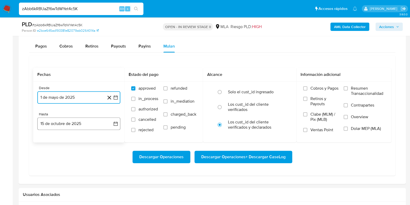
click at [77, 125] on button "15 de octubre de 2025" at bounding box center [78, 123] width 83 height 12
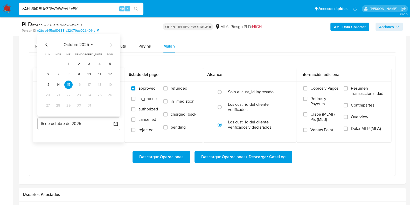
click at [85, 43] on span "octubre 2025" at bounding box center [76, 44] width 25 height 5
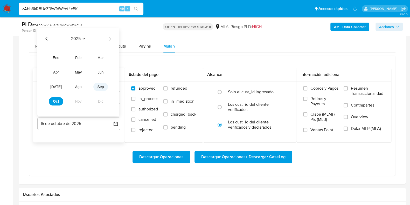
click at [103, 85] on span "sep" at bounding box center [101, 86] width 6 height 4
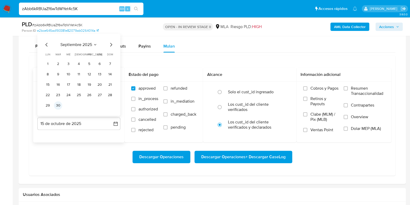
click at [58, 106] on button "30" at bounding box center [58, 105] width 8 height 8
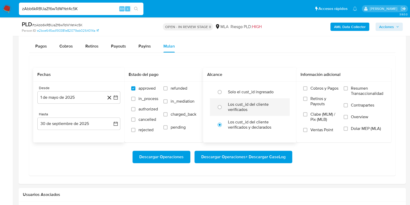
click at [234, 104] on label "Los cust_id del cliente verificados" at bounding box center [255, 107] width 55 height 10
click at [224, 104] on input "radio" at bounding box center [220, 107] width 8 height 8
radio input "true"
click at [362, 128] on span "Dolar MEP (MLA)" at bounding box center [366, 128] width 30 height 5
click at [348, 128] on input "Dolar MEP (MLA)" at bounding box center [346, 128] width 4 height 4
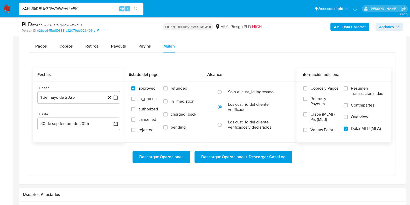
click at [242, 156] on span "Descargar Operaciones + Descargar CaseLog" at bounding box center [243, 156] width 84 height 11
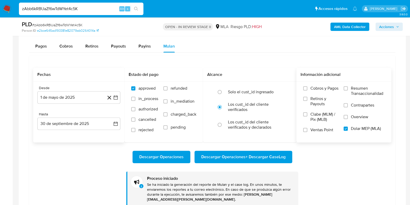
click at [74, 10] on input "zAbb6kRBUaZf6wTdWYet4c5K" at bounding box center [81, 8] width 125 height 7
paste input "c21Y9FyrGDt5lC3l1W10uf3W"
type input "c21Y9FyrGDt5lC3l1W10uf3W"
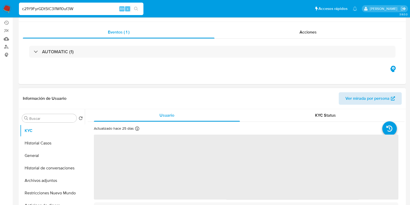
select select "10"
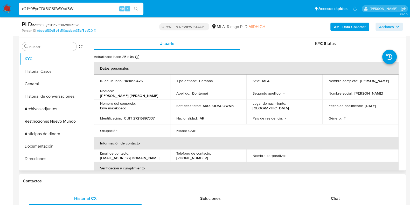
scroll to position [195, 0]
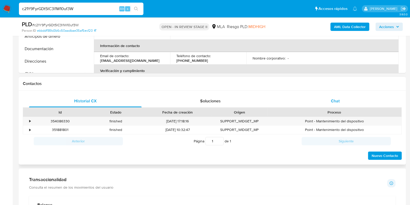
click at [337, 100] on span "Chat" at bounding box center [335, 101] width 9 height 6
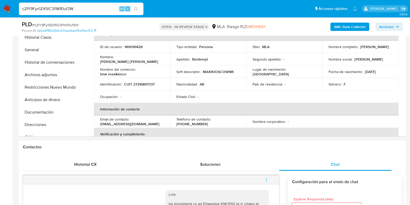
scroll to position [130, 0]
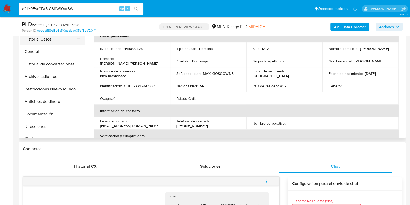
click at [25, 37] on button "Historial Casos" at bounding box center [50, 39] width 61 height 12
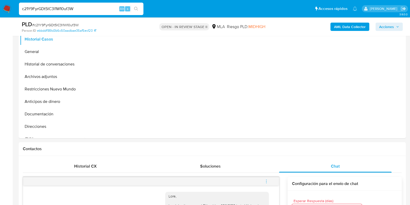
scroll to position [65, 0]
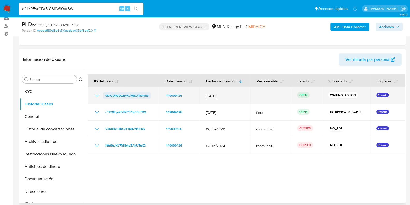
drag, startPoint x: 151, startPoint y: 97, endPoint x: 105, endPoint y: 97, distance: 45.4
click at [105, 97] on div "0fXGcWsOwhyXuiWkUjRzroxe" at bounding box center [123, 95] width 58 height 6
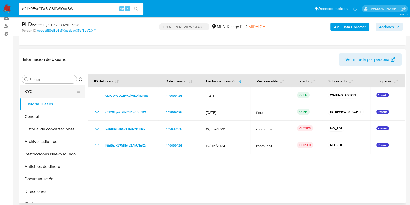
click at [43, 86] on button "KYC" at bounding box center [50, 91] width 61 height 12
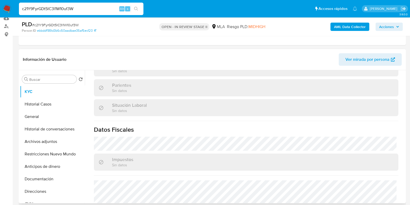
scroll to position [286, 0]
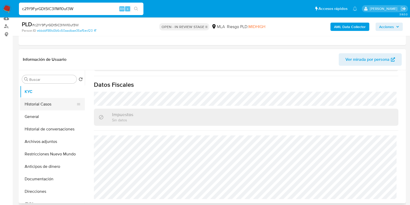
click at [37, 107] on button "Historial Casos" at bounding box center [50, 104] width 61 height 12
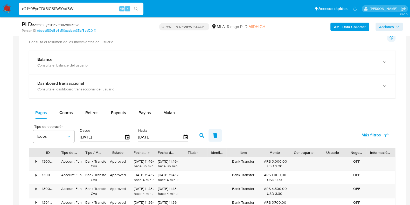
scroll to position [519, 0]
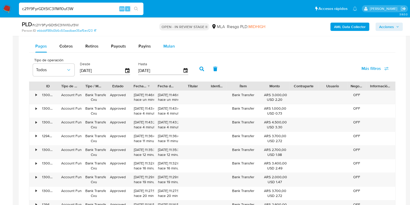
click at [172, 40] on div "Mulan" at bounding box center [169, 46] width 11 height 12
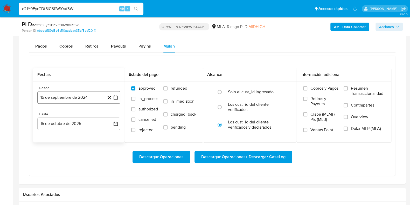
click at [70, 97] on button "15 de septiembre de 2024" at bounding box center [78, 97] width 83 height 12
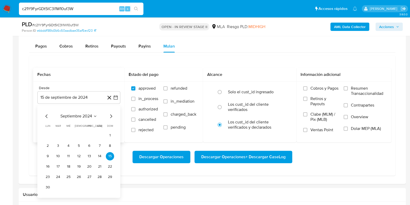
click at [84, 115] on span "septiembre 2024" at bounding box center [76, 115] width 32 height 5
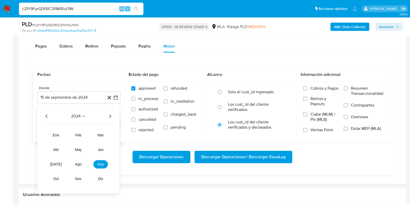
click at [110, 115] on icon "Año siguiente" at bounding box center [110, 116] width 6 height 6
click at [79, 147] on span "may" at bounding box center [78, 149] width 7 height 4
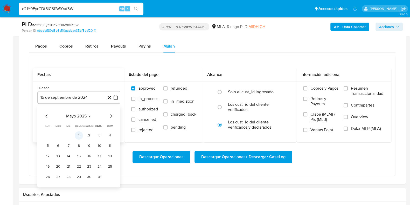
click at [79, 133] on button "1" at bounding box center [79, 135] width 8 height 8
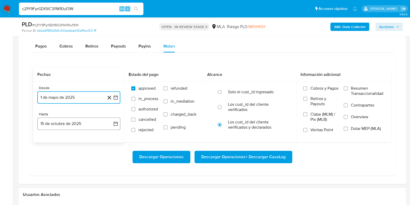
click at [73, 123] on button "15 de octubre de 2025" at bounding box center [78, 123] width 83 height 12
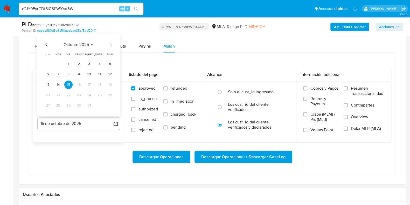
click at [75, 44] on span "octubre 2025" at bounding box center [76, 44] width 25 height 5
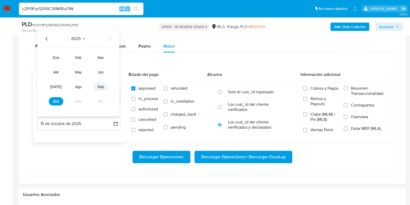
click at [98, 87] on span "sep" at bounding box center [101, 86] width 6 height 4
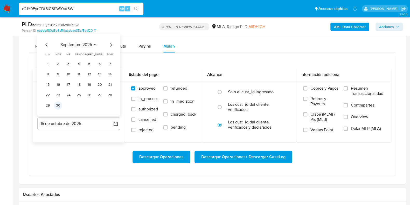
click at [61, 103] on button "30" at bounding box center [58, 105] width 8 height 8
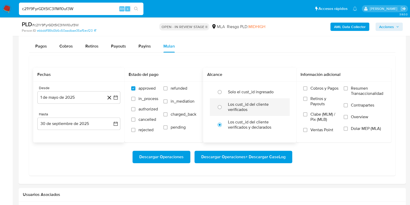
click at [228, 107] on div at bounding box center [221, 106] width 14 height 11
radio input "true"
click at [364, 127] on span "Dolar MEP (MLA)" at bounding box center [366, 128] width 30 height 5
click at [348, 127] on input "Dolar MEP (MLA)" at bounding box center [346, 128] width 4 height 4
click at [231, 154] on span "Descargar Operaciones + Descargar CaseLog" at bounding box center [243, 156] width 84 height 11
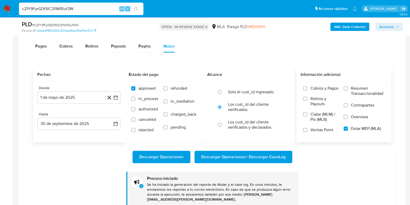
click at [55, 6] on input "c21Y9FyrGDt5lC3l1W10uf3W" at bounding box center [81, 8] width 125 height 7
paste input "3VQS3WfSgoofwMX3Pz1VAm1g"
type input "3VQS3WfSgoofwMX3Pz1VAm1g"
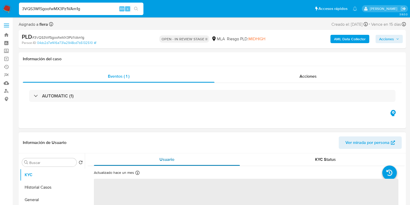
select select "10"
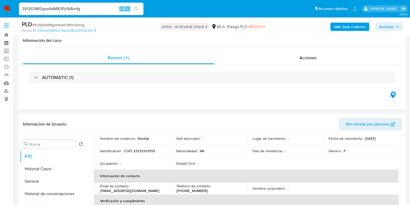
scroll to position [65, 0]
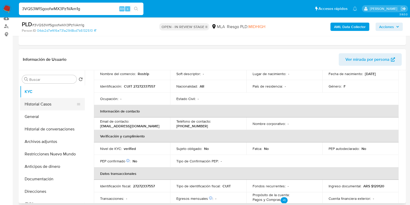
click at [40, 107] on button "Historial Casos" at bounding box center [50, 104] width 61 height 12
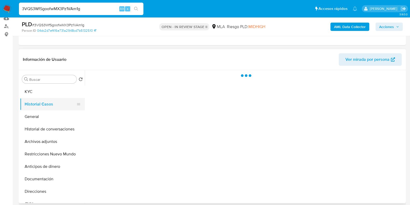
scroll to position [0, 0]
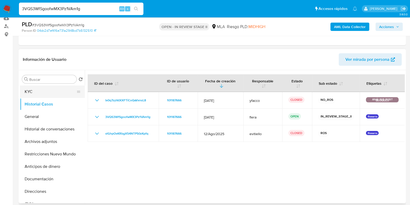
click at [42, 90] on button "KYC" at bounding box center [50, 91] width 61 height 12
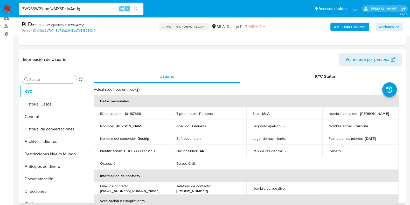
click at [134, 111] on p "101187666" at bounding box center [133, 113] width 16 height 5
copy p "101187666"
drag, startPoint x: 369, startPoint y: 116, endPoint x: 328, endPoint y: 117, distance: 40.8
click at [329, 116] on div "Nombre completo : Carolina Natalia Luduena" at bounding box center [361, 113] width 64 height 5
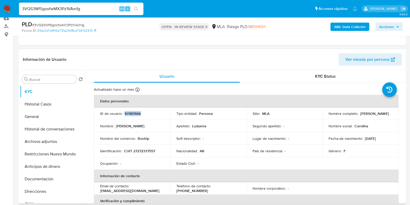
copy p "Carolina Natalia Luduena"
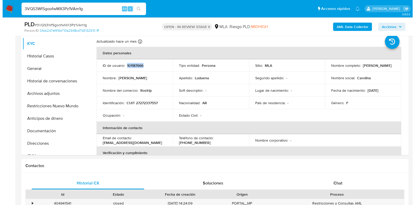
scroll to position [44, 0]
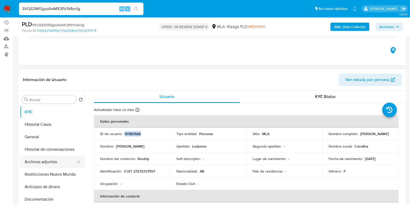
click at [46, 161] on button "Archivos adjuntos" at bounding box center [50, 161] width 61 height 12
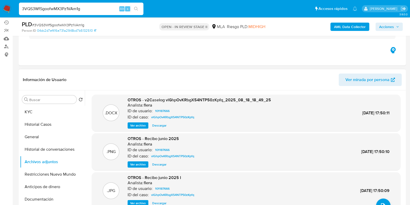
click at [144, 125] on span "Ver archivo" at bounding box center [138, 125] width 16 height 5
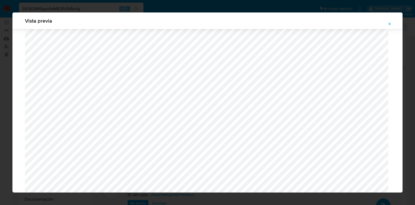
scroll to position [541, 0]
click at [389, 25] on icon "Attachment preview" at bounding box center [390, 24] width 4 height 4
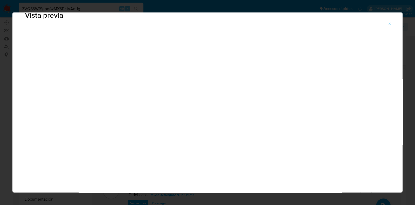
scroll to position [13, 0]
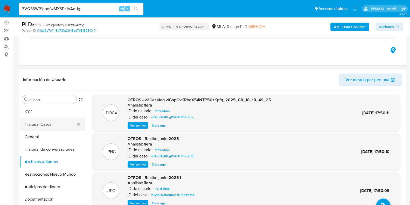
click at [38, 124] on button "Historial Casos" at bounding box center [50, 124] width 61 height 12
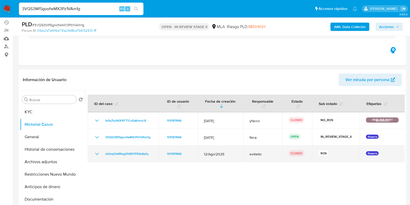
click at [96, 153] on icon "Mostrar/Ocultar" at bounding box center [97, 154] width 4 height 2
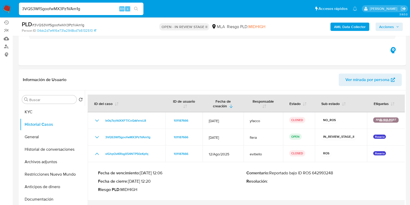
click at [325, 174] on p "Comentario : Reportado bajo ID ROS 642993248" at bounding box center [321, 172] width 148 height 5
click at [39, 179] on button "Restricciones Nuevo Mundo" at bounding box center [50, 174] width 61 height 12
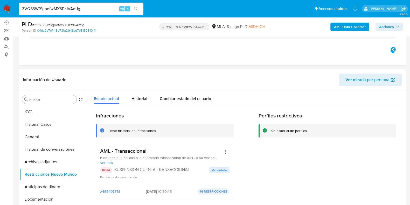
click at [217, 168] on span "Ver detalle" at bounding box center [219, 169] width 15 height 5
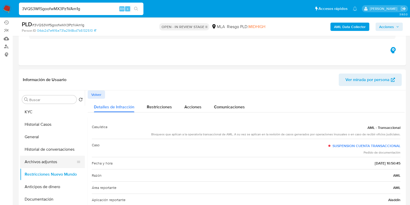
click at [47, 161] on button "Archivos adjuntos" at bounding box center [50, 161] width 61 height 12
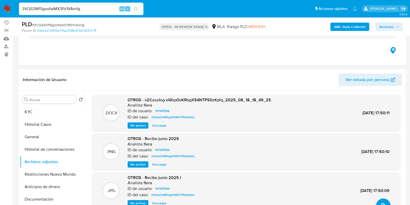
click at [344, 25] on b "AML Data Collector" at bounding box center [350, 27] width 32 height 8
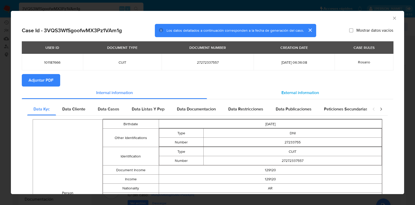
click at [298, 93] on span "External information" at bounding box center [301, 93] width 38 height 6
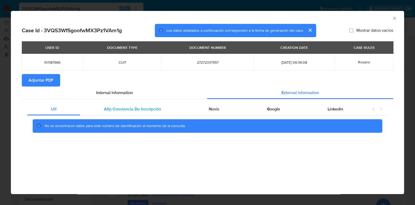
click at [166, 108] on div "Afip Constancia De Inscripción" at bounding box center [132, 109] width 105 height 12
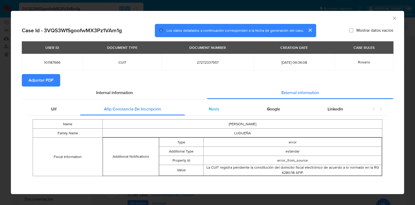
click at [205, 111] on div "Nosis" at bounding box center [214, 109] width 58 height 12
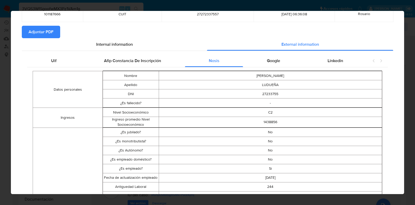
scroll to position [0, 0]
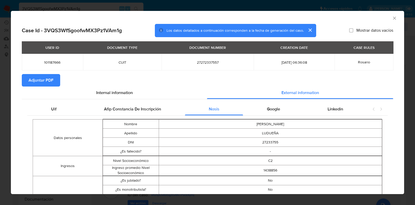
click at [45, 79] on span "Adjuntar PDF" at bounding box center [41, 79] width 25 height 11
click at [393, 19] on icon "Cerrar ventana" at bounding box center [394, 18] width 3 height 3
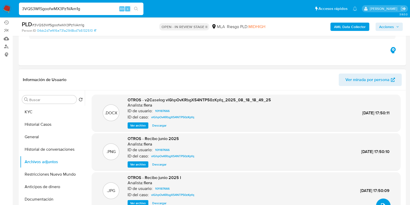
click at [383, 202] on span "upload-file" at bounding box center [383, 205] width 6 height 6
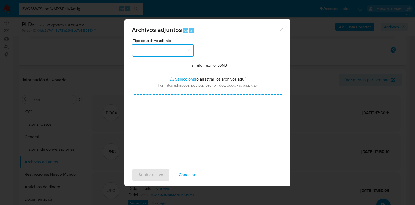
click at [184, 51] on button "button" at bounding box center [163, 50] width 62 height 12
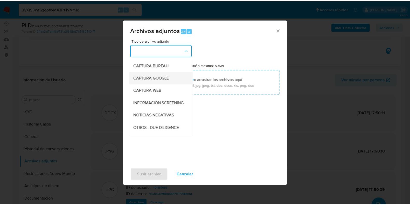
scroll to position [65, 0]
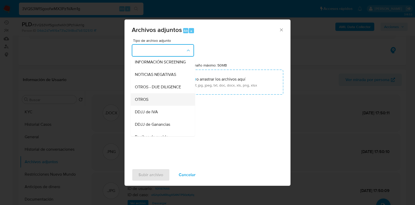
click at [159, 101] on div "OTROS" at bounding box center [161, 99] width 53 height 12
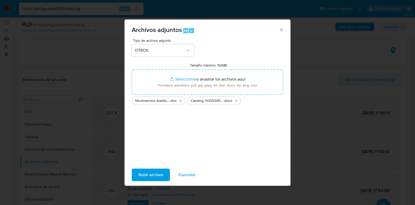
click at [150, 175] on span "Subir archivo" at bounding box center [151, 174] width 25 height 11
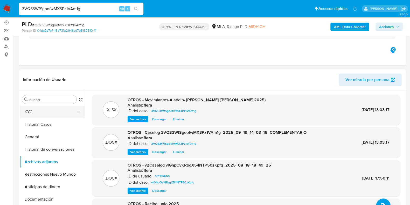
click at [51, 113] on button "KYC" at bounding box center [50, 112] width 61 height 12
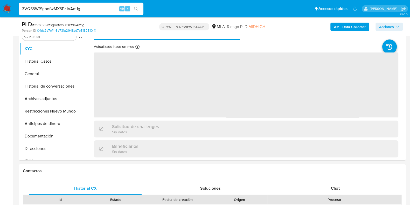
scroll to position [109, 0]
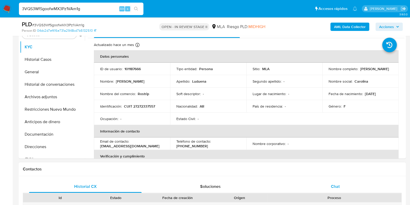
click at [330, 182] on div "Chat" at bounding box center [335, 186] width 113 height 12
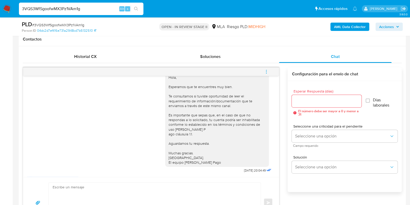
scroll to position [0, 0]
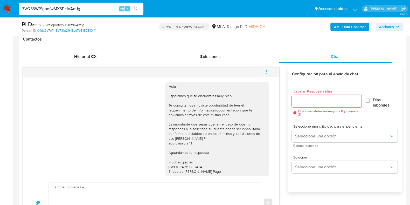
click at [267, 73] on icon "menu-action" at bounding box center [266, 73] width 1 height 1
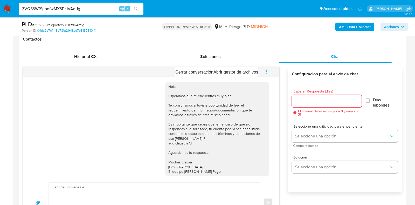
click at [99, 191] on div at bounding box center [207, 102] width 415 height 205
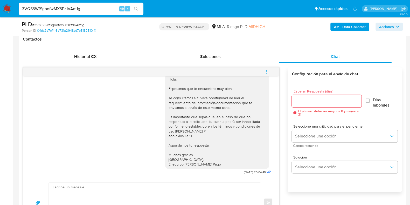
scroll to position [29, 0]
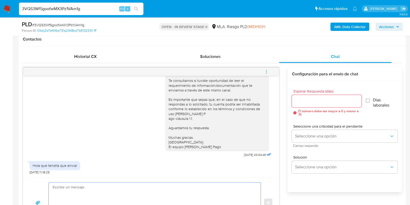
click at [99, 183] on textarea at bounding box center [154, 202] width 202 height 40
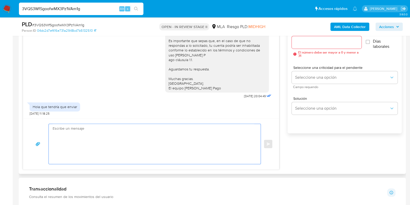
scroll to position [304, 0]
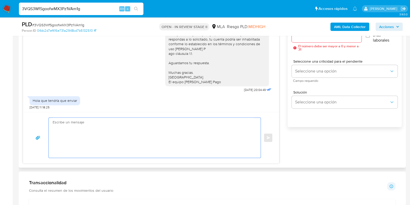
paste textarea "Hola, Muchas gracias por la respuesta. Analizamos tu caso y notamos que la info…"
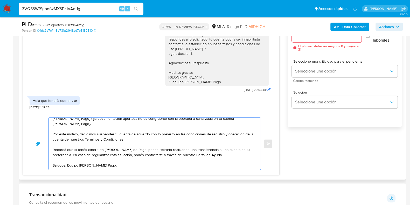
scroll to position [0, 0]
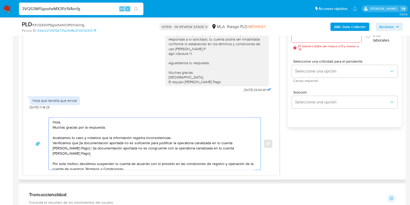
click at [80, 143] on textarea "Hola, Muchas gracias por la respuesta. Analizamos tu caso y notamos que la info…" at bounding box center [154, 144] width 202 height 52
drag, startPoint x: 69, startPoint y: 155, endPoint x: 75, endPoint y: 148, distance: 9.0
click at [75, 148] on textarea "Hola, Muchas gracias por la respuesta. Analizamos tu caso y notamos que la info…" at bounding box center [154, 144] width 202 height 52
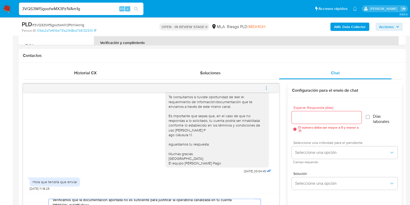
scroll to position [239, 0]
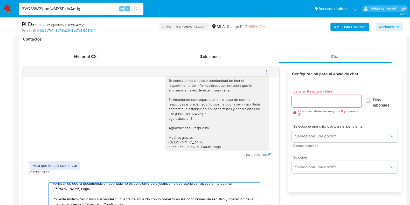
type textarea "Hola, Muchas gracias por la respuesta. Analizamos tu caso y notamos que la info…"
click at [304, 102] on input "Esperar Respuesta (días)" at bounding box center [327, 101] width 70 height 7
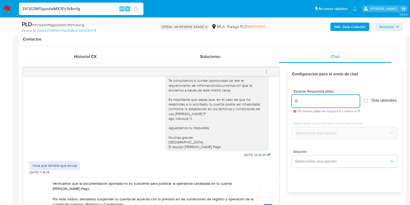
scroll to position [271, 0]
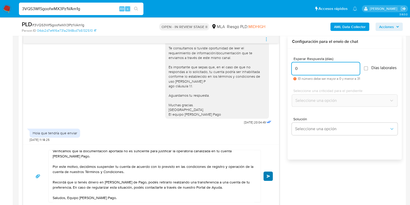
type input "0"
click at [273, 174] on button "Enviar" at bounding box center [268, 175] width 9 height 9
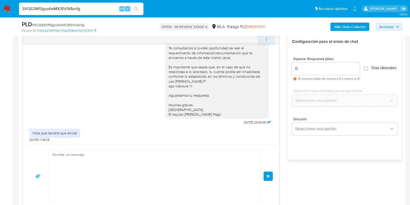
scroll to position [0, 0]
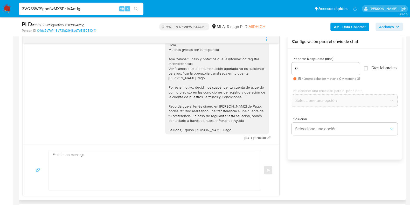
click at [269, 39] on button "menu-action" at bounding box center [266, 39] width 17 height 12
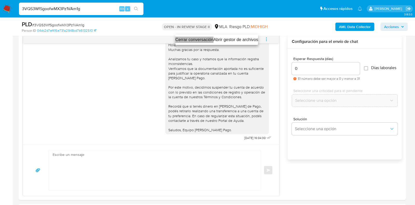
click at [185, 39] on li "Cerrar conversación" at bounding box center [194, 40] width 38 height 6
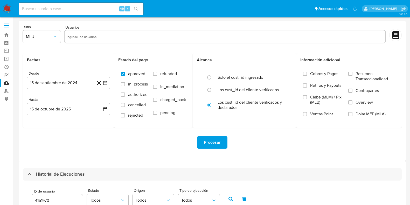
select select "10"
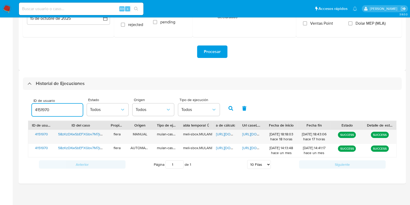
click at [37, 108] on input "4151970" at bounding box center [57, 109] width 51 height 7
type input "101187666"
click at [233, 104] on button "button" at bounding box center [230, 108] width 13 height 12
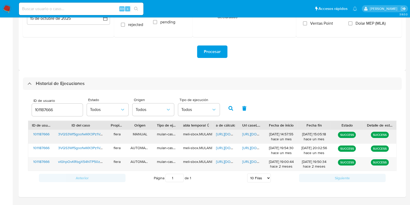
click at [222, 132] on span "https://docs.google.com/spreadsheets/d/1VCjOb9Unv_rZsmWlG_L-ZBxMUTwOwVWY-DGmnn8…" at bounding box center [234, 133] width 36 height 5
click at [251, 131] on span "https://docs.google.com/document/d/1zI_rBR0i44GnfpZZfFhRB6oEy7iG5n3uTM4_A9m_LhU…" at bounding box center [260, 133] width 36 height 5
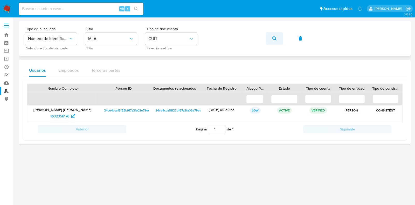
click at [274, 40] on icon "button" at bounding box center [275, 38] width 4 height 4
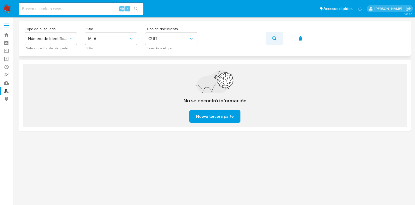
click at [276, 39] on icon "button" at bounding box center [275, 38] width 4 height 4
click at [275, 36] on icon "button" at bounding box center [275, 38] width 4 height 4
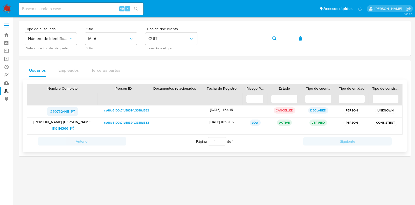
click at [61, 110] on span "250732445" at bounding box center [59, 111] width 19 height 8
click at [59, 126] on span "1119114366" at bounding box center [59, 128] width 17 height 8
click at [273, 37] on icon "button" at bounding box center [275, 38] width 4 height 4
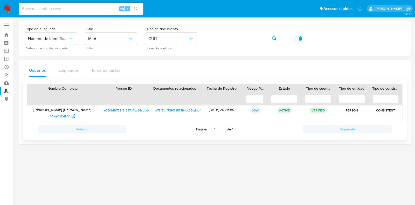
click at [62, 111] on p "Alejandro David Ignacio Ramirez" at bounding box center [62, 109] width 63 height 5
click at [62, 116] on span "1499485977" at bounding box center [59, 116] width 19 height 8
click at [277, 35] on button "button" at bounding box center [275, 38] width 18 height 12
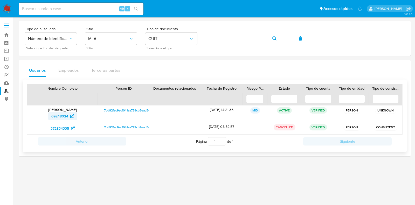
click at [67, 113] on span "69248024" at bounding box center [59, 116] width 17 height 8
click at [64, 128] on span "372834335" at bounding box center [60, 128] width 18 height 8
click at [275, 40] on icon "button" at bounding box center [275, 38] width 4 height 4
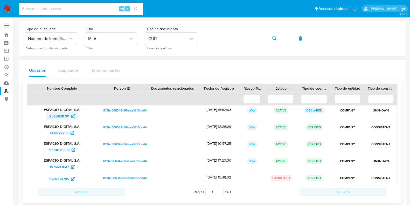
click at [60, 113] on span "2580928791" at bounding box center [59, 116] width 20 height 8
click at [64, 131] on span "668822756" at bounding box center [59, 133] width 18 height 8
click at [62, 146] on span "1500075359" at bounding box center [59, 150] width 21 height 8
click at [61, 164] on span "1576693647" at bounding box center [59, 166] width 19 height 8
click at [61, 176] on span "1524750795" at bounding box center [59, 179] width 20 height 8
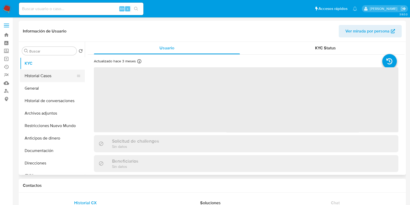
click at [36, 78] on button "Historial Casos" at bounding box center [50, 76] width 61 height 12
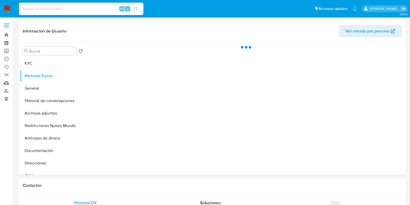
select select "10"
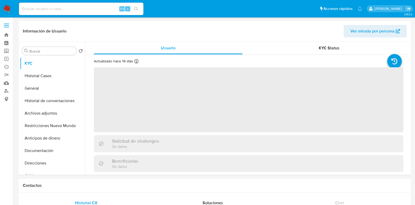
select select "10"
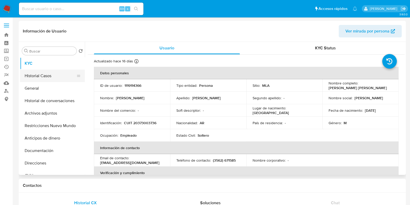
click at [51, 74] on button "Historial Casos" at bounding box center [50, 76] width 61 height 12
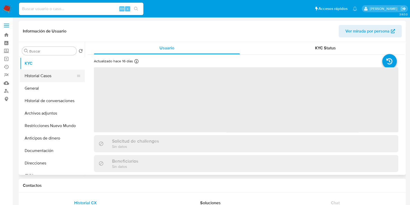
click at [59, 77] on button "Historial Casos" at bounding box center [50, 76] width 61 height 12
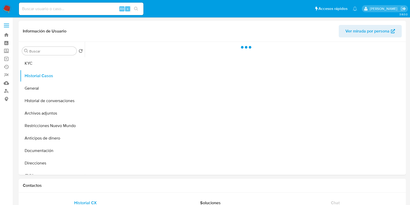
select select "10"
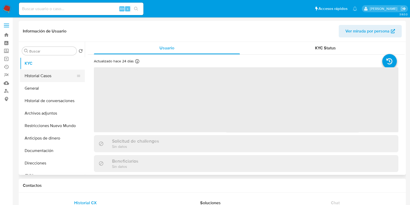
click at [37, 74] on button "Historial Casos" at bounding box center [50, 76] width 61 height 12
select select "10"
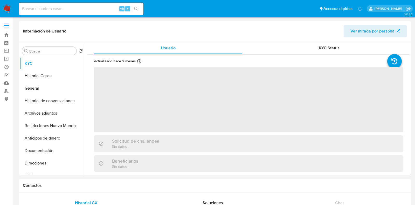
select select "10"
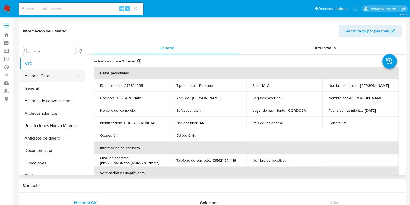
click at [52, 74] on button "Historial Casos" at bounding box center [50, 76] width 61 height 12
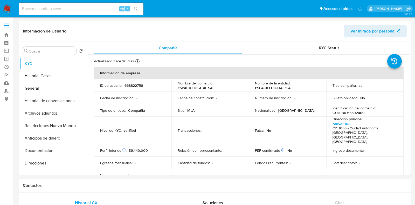
select select "10"
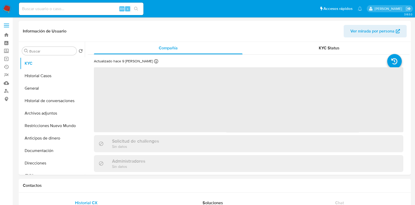
select select "10"
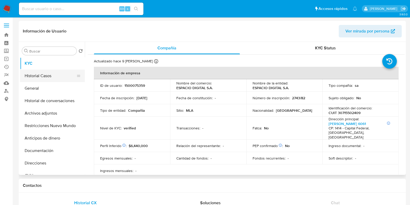
click at [43, 77] on button "Historial Casos" at bounding box center [50, 76] width 61 height 12
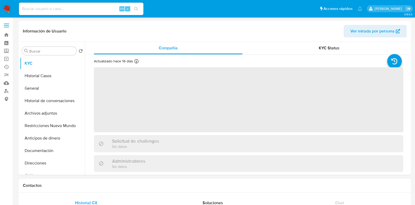
select select "10"
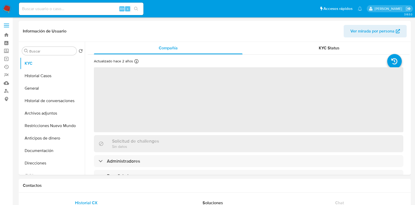
select select "10"
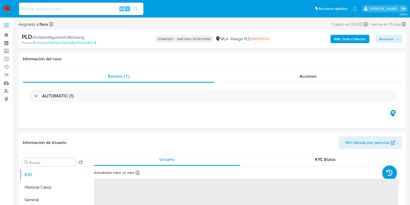
select select "10"
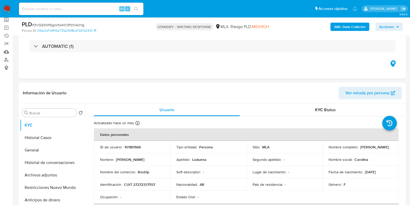
scroll to position [32, 0]
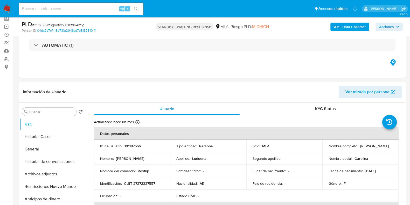
click at [61, 25] on span "# 3VQS3WfSgoofwMX3Pz1VAm1g" at bounding box center [58, 24] width 52 height 5
copy span "3VQS3WfSgoofwMX3Pz1VAm1g"
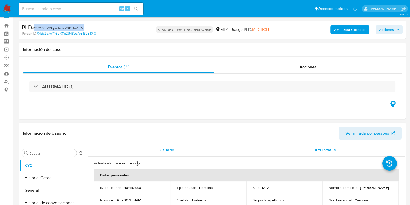
scroll to position [0, 0]
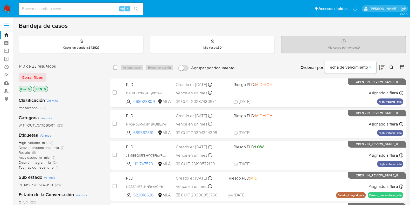
click at [393, 66] on icon at bounding box center [392, 67] width 4 height 4
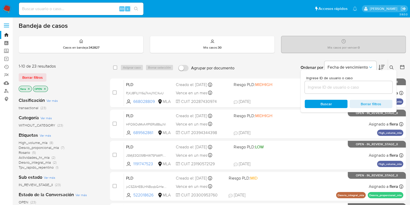
click at [361, 86] on input at bounding box center [349, 87] width 88 height 7
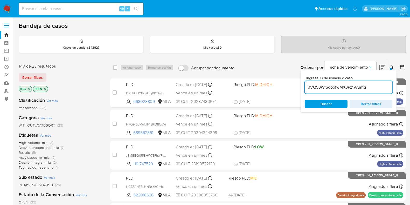
type input "3VQS3WfSgoofwMX3Pz1VAm1g"
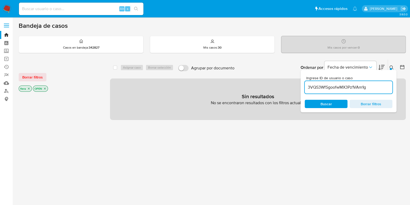
click at [44, 89] on icon "close-filter" at bounding box center [44, 88] width 3 height 3
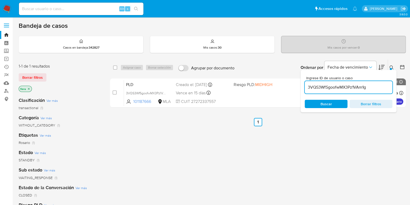
click at [29, 88] on icon "close-filter" at bounding box center [29, 89] width 2 height 2
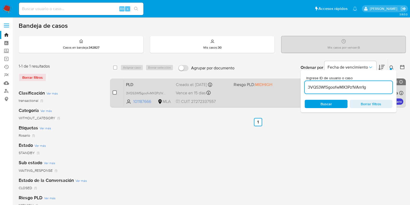
click at [115, 93] on input "checkbox" at bounding box center [115, 92] width 4 height 4
checkbox input "true"
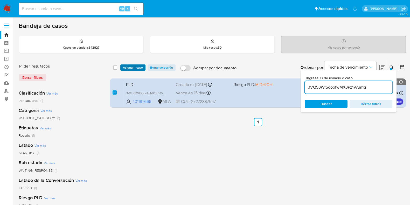
click at [132, 65] on span "Asignar 1 caso" at bounding box center [133, 67] width 20 height 5
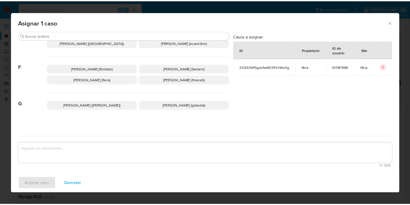
scroll to position [130, 0]
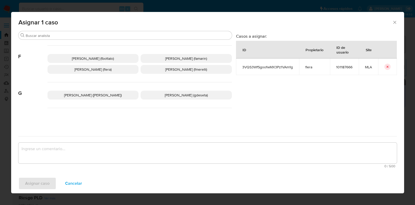
click at [103, 71] on span "Florencia Cecilia Lera (flera)" at bounding box center [92, 69] width 37 height 5
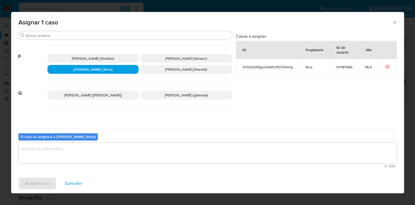
click at [91, 154] on textarea "assign-modal" at bounding box center [207, 152] width 379 height 21
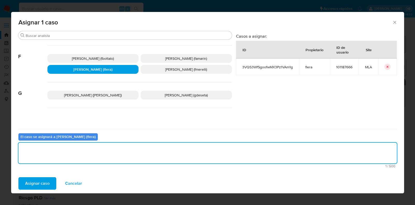
click at [43, 183] on span "Asignar caso" at bounding box center [37, 183] width 24 height 11
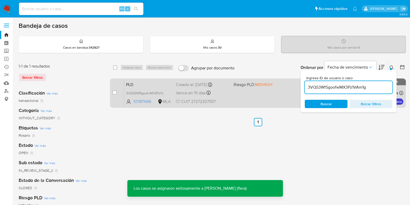
click at [144, 79] on div "case-item-checkbox No es posible asignar el caso PLD 3VQS3WfSgoofwMX3Pz1VAm1g 1…" at bounding box center [258, 92] width 296 height 29
click at [145, 83] on span "PLD" at bounding box center [149, 84] width 46 height 7
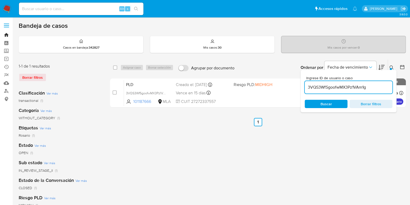
click at [7, 36] on link "Bandeja" at bounding box center [31, 35] width 62 height 8
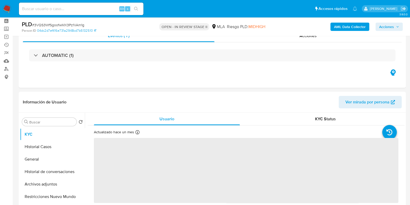
scroll to position [32, 0]
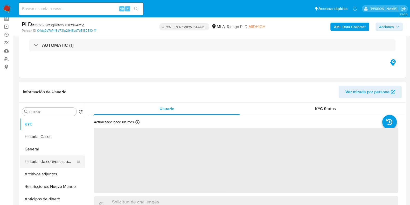
select select "10"
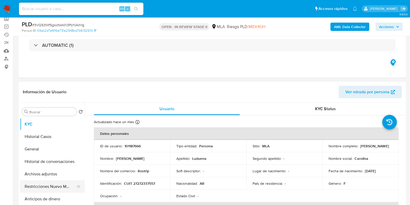
click at [44, 187] on button "Restricciones Nuevo Mundo" at bounding box center [50, 186] width 61 height 12
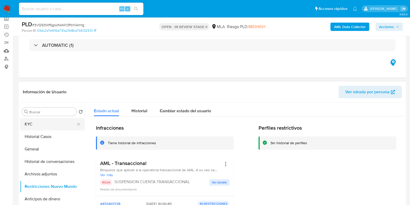
click at [43, 125] on button "KYC" at bounding box center [50, 124] width 61 height 12
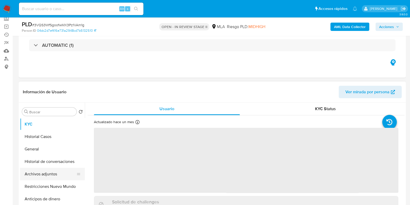
click at [43, 174] on button "Archivos adjuntos" at bounding box center [50, 174] width 61 height 12
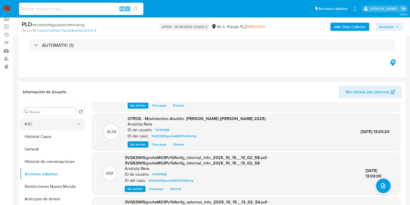
click at [42, 120] on button "KYC" at bounding box center [50, 124] width 61 height 12
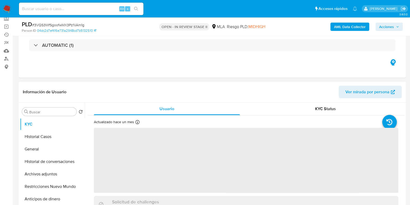
scroll to position [0, 0]
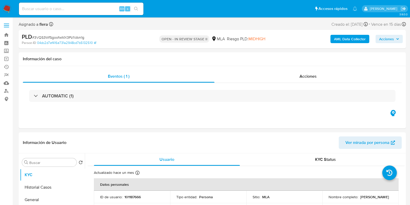
click at [384, 38] on span "Acciones" at bounding box center [386, 39] width 15 height 8
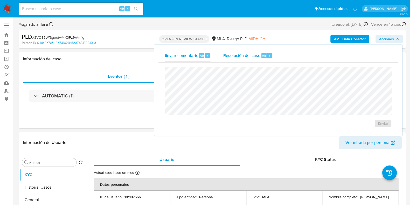
click at [245, 56] on span "Resolución del caso" at bounding box center [241, 55] width 37 height 6
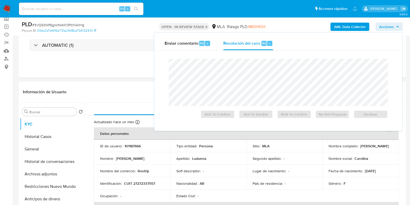
scroll to position [65, 0]
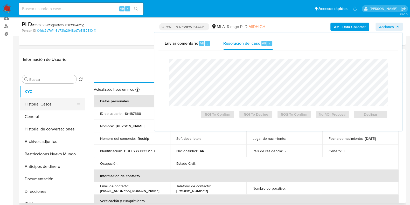
click at [41, 106] on button "Historial Casos" at bounding box center [50, 104] width 61 height 12
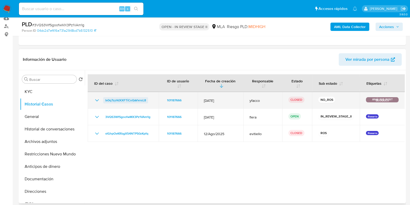
click at [106, 100] on span "Ix0q7zyVdXXFTiCoQaVxnsL8" at bounding box center [125, 100] width 41 height 6
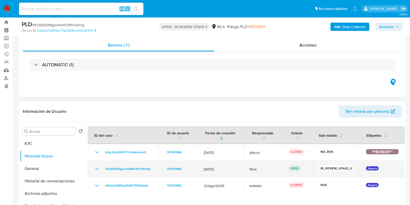
scroll to position [0, 0]
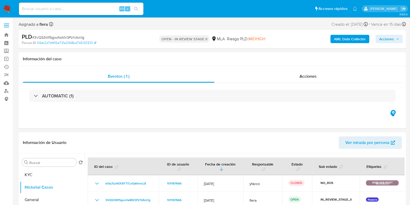
click at [379, 36] on button "Acciones" at bounding box center [389, 39] width 27 height 8
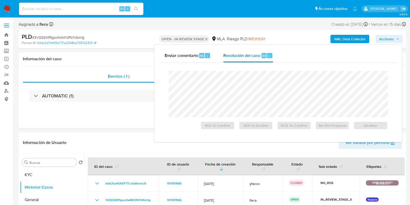
click at [233, 53] on span "Resolución del caso" at bounding box center [241, 55] width 37 height 6
click at [236, 56] on span "Resolución del caso" at bounding box center [241, 55] width 37 height 6
click at [375, 128] on span "Declinar" at bounding box center [370, 125] width 27 height 7
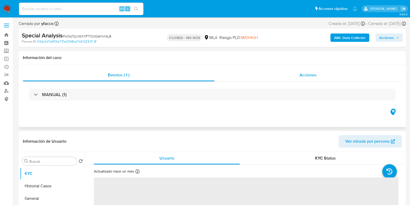
select select "10"
click at [303, 77] on span "Acciones" at bounding box center [308, 75] width 17 height 6
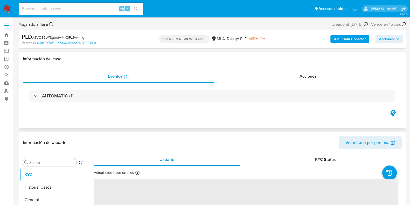
select select "10"
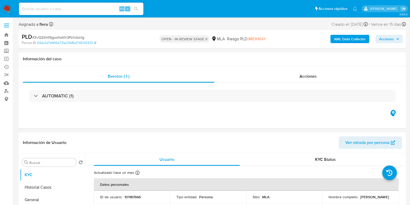
click at [389, 38] on span "Acciones" at bounding box center [386, 39] width 15 height 8
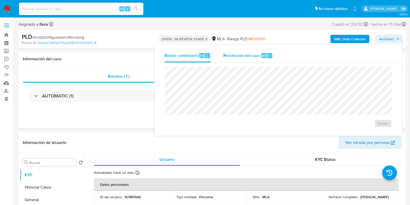
click at [255, 52] on span "Resolución del caso" at bounding box center [241, 55] width 37 height 6
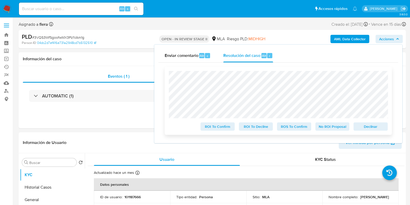
click at [376, 126] on span "Declinar" at bounding box center [370, 126] width 27 height 7
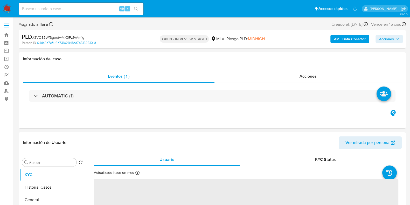
click at [386, 38] on span "Acciones" at bounding box center [386, 39] width 15 height 8
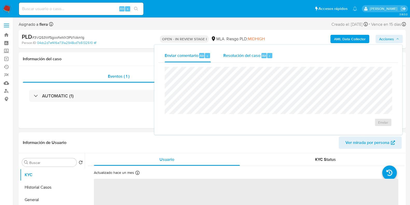
select select "10"
click at [275, 54] on button "Resolución del caso Alt r" at bounding box center [248, 55] width 62 height 13
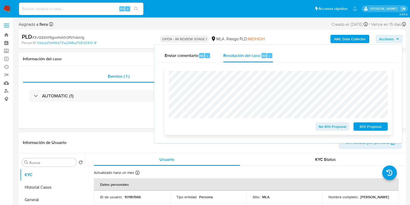
click at [376, 126] on span "ROI Proposal" at bounding box center [370, 126] width 27 height 7
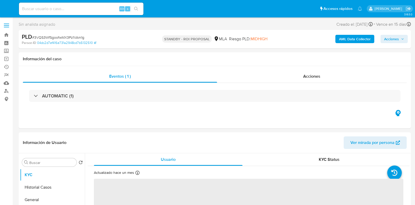
select select "10"
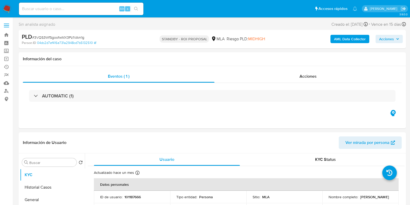
click at [97, 7] on input at bounding box center [81, 8] width 125 height 7
paste input "zRVfdRPgT8c3ZVNiL7m3iziv"
type input "zRVfdRPgT8c3ZVNiL7m3iziv"
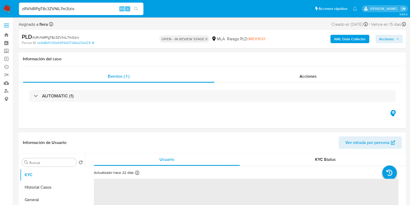
select select "10"
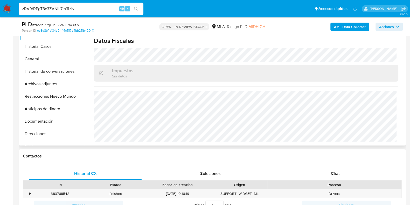
scroll to position [162, 0]
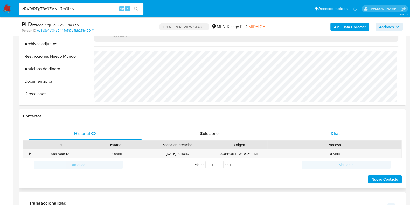
click at [336, 135] on span "Chat" at bounding box center [335, 133] width 9 height 6
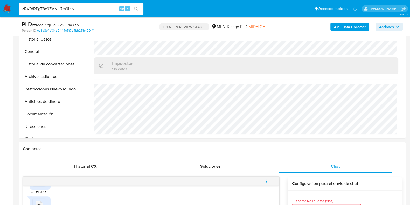
scroll to position [65, 0]
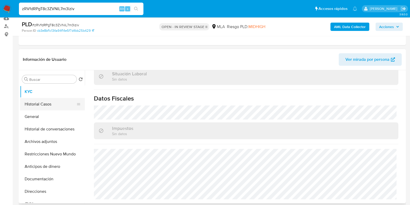
click at [36, 104] on button "Historial Casos" at bounding box center [50, 104] width 61 height 12
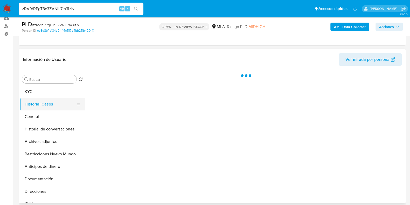
scroll to position [0, 0]
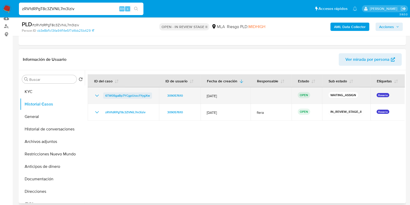
click at [151, 96] on link "6TW0SgaBp7YCgpUssc1YygXw" at bounding box center [127, 95] width 49 height 6
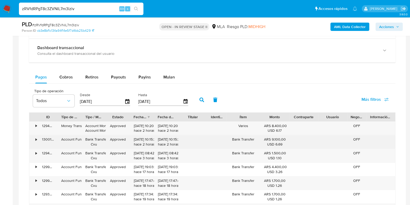
scroll to position [519, 0]
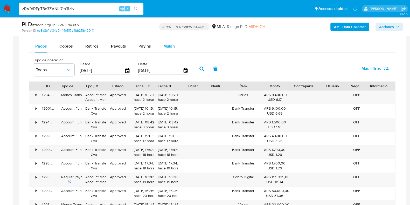
click at [166, 40] on div "Mulan" at bounding box center [169, 46] width 11 height 12
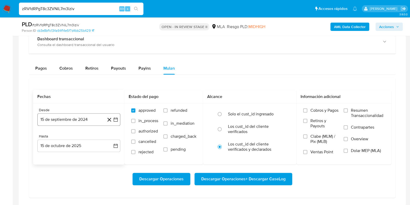
scroll to position [486, 0]
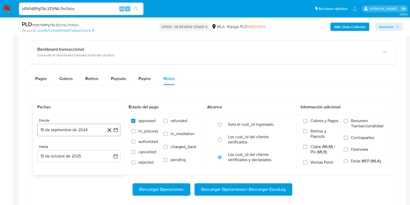
click at [63, 126] on button "15 de septiembre de 2024" at bounding box center [78, 130] width 83 height 12
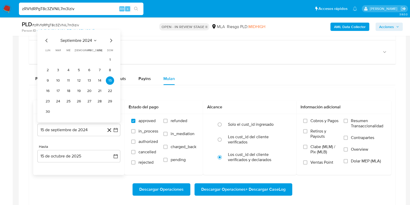
click at [80, 40] on span "septiembre 2024" at bounding box center [76, 40] width 32 height 5
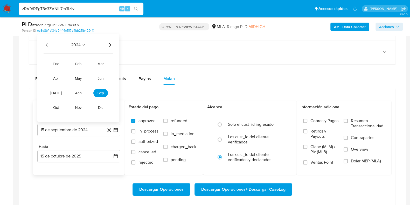
click at [110, 45] on icon "Año siguiente" at bounding box center [110, 45] width 6 height 6
click at [82, 77] on button "may" at bounding box center [78, 78] width 15 height 8
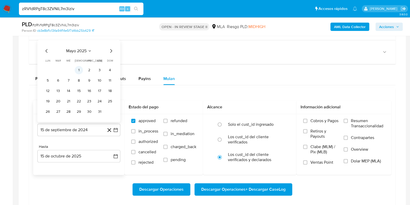
click at [78, 69] on button "1" at bounding box center [79, 70] width 8 height 8
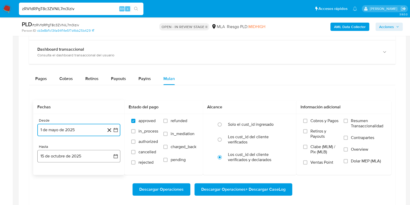
click at [70, 153] on button "15 de octubre de 2025" at bounding box center [78, 156] width 83 height 12
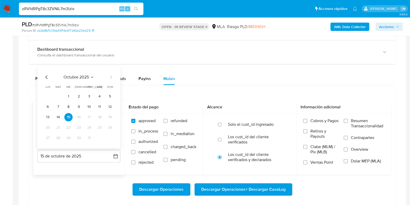
click at [84, 76] on span "octubre 2025" at bounding box center [76, 76] width 25 height 5
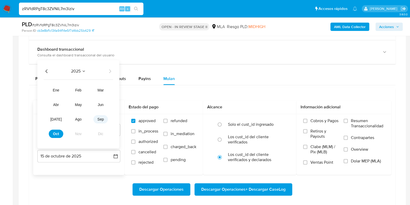
click at [97, 117] on button "sep" at bounding box center [100, 119] width 15 height 8
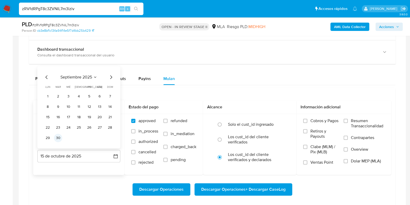
click at [60, 138] on button "30" at bounding box center [58, 137] width 8 height 8
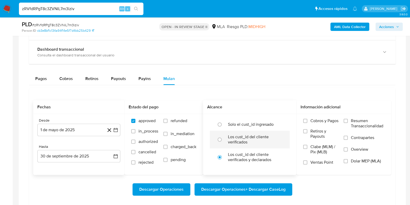
click at [230, 135] on label "Los cust_id del cliente verificados" at bounding box center [255, 139] width 55 height 10
click at [224, 135] on input "radio" at bounding box center [220, 139] width 8 height 8
radio input "true"
click at [358, 160] on span "Dolar MEP (MLA)" at bounding box center [366, 160] width 30 height 5
click at [348, 160] on input "Dolar MEP (MLA)" at bounding box center [346, 161] width 4 height 4
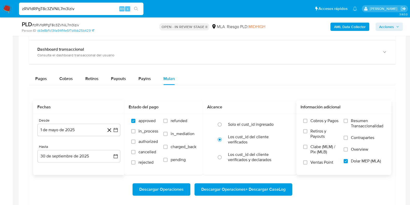
click at [243, 187] on span "Descargar Operaciones + Descargar CaseLog" at bounding box center [243, 188] width 84 height 11
click at [57, 6] on input "zRVfdRPgT8c3ZVNiL7m3iziv" at bounding box center [81, 8] width 125 height 7
paste input "iLQL8o2bHxpTHBZ5luxur3lB"
type input "iLQL8o2bHxpTHBZ5luxur3lB"
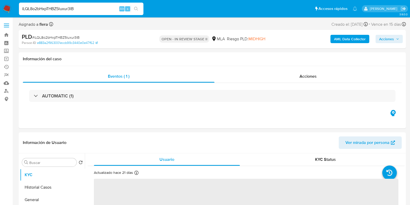
select select "10"
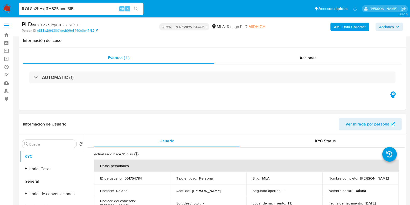
scroll to position [32, 0]
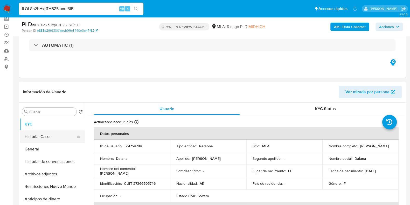
click at [46, 138] on button "Historial Casos" at bounding box center [50, 136] width 61 height 12
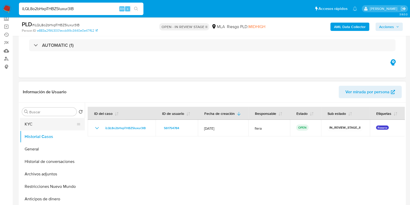
click at [45, 124] on button "KYC" at bounding box center [50, 124] width 61 height 12
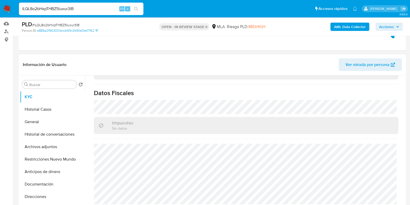
scroll to position [97, 0]
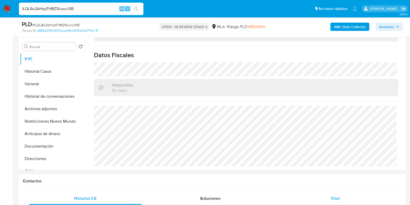
click at [341, 196] on div "Chat" at bounding box center [335, 198] width 113 height 12
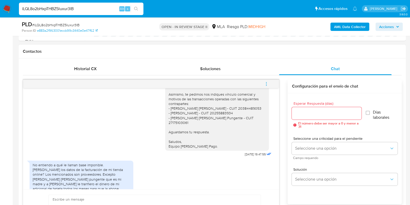
scroll to position [477, 0]
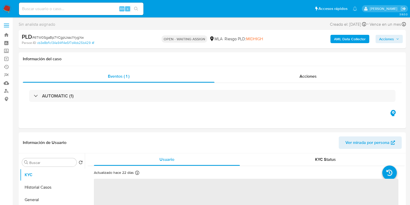
select select "10"
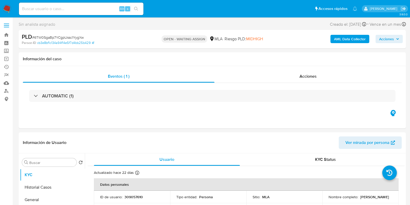
click at [69, 35] on span "# 6TW0SgaBp7YCgpUssc1YygXw" at bounding box center [58, 37] width 52 height 5
copy span "6TW0SgaBp7YCgpUssc1YygXw"
